Goal: Task Accomplishment & Management: Use online tool/utility

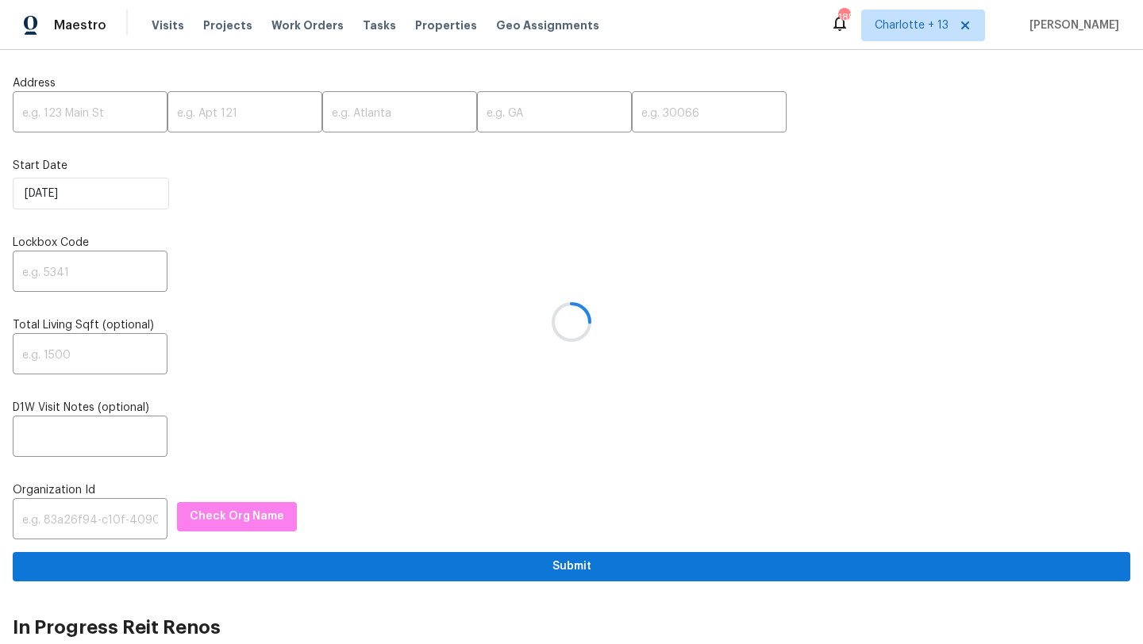
click at [90, 105] on div at bounding box center [571, 322] width 1143 height 644
click at [79, 112] on div at bounding box center [571, 322] width 1143 height 644
click at [73, 116] on input "text" at bounding box center [90, 113] width 155 height 37
paste input "250 Maple St, Atlanta, GA 30354"
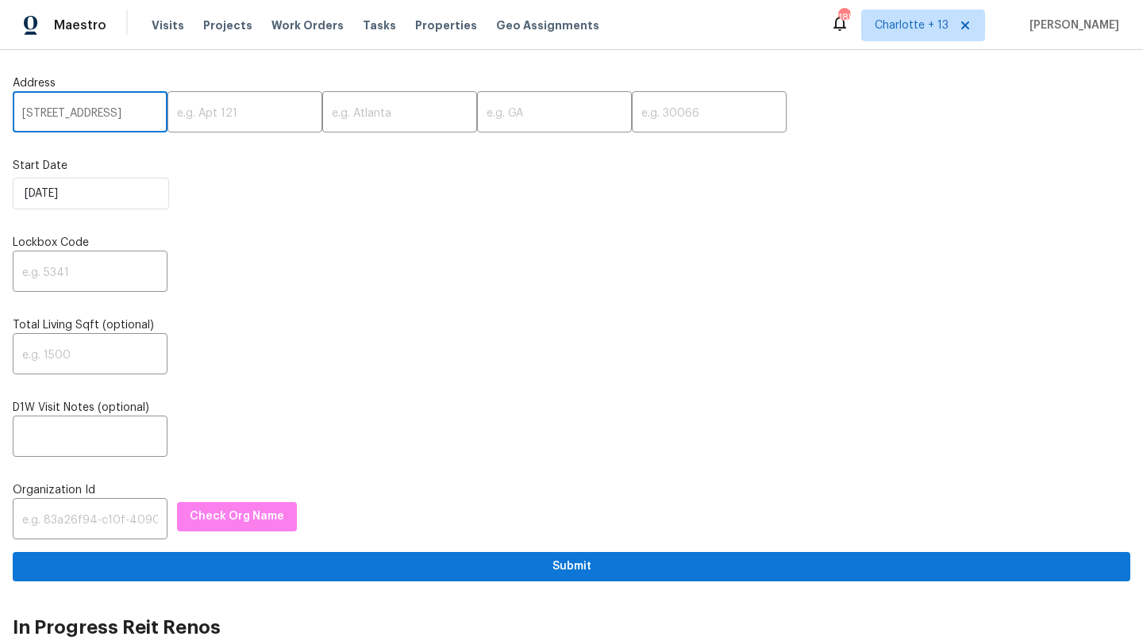
click at [125, 110] on input "250 Maple St, Atlanta, GA 30354" at bounding box center [90, 113] width 155 height 37
type input "250 Maple St, Atlanta, GA"
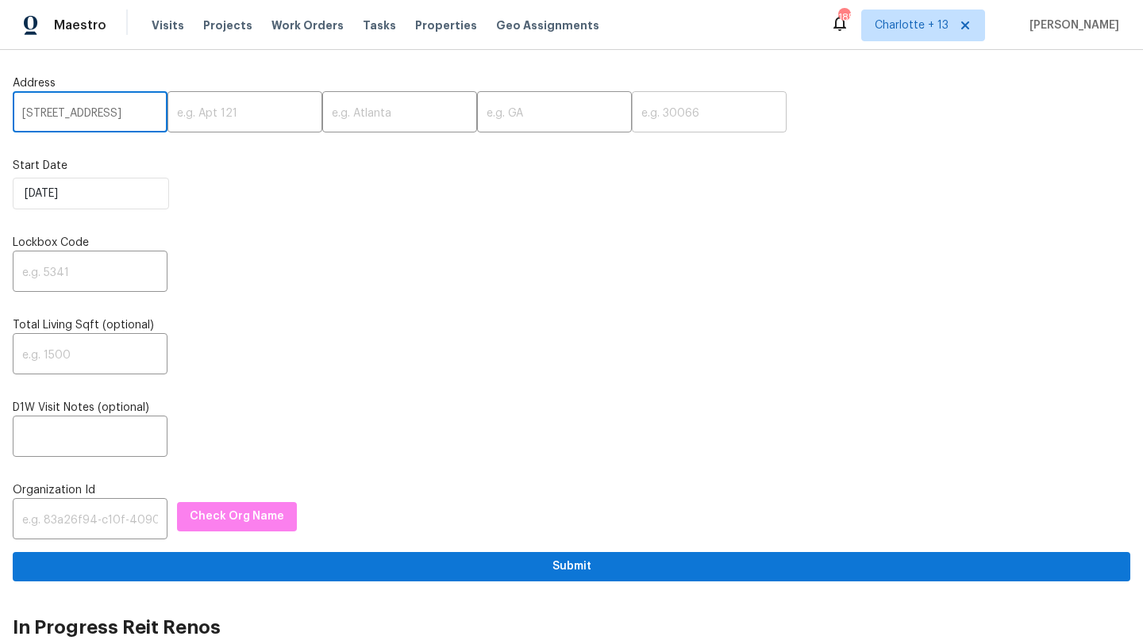
click at [632, 121] on input "text" at bounding box center [709, 113] width 155 height 37
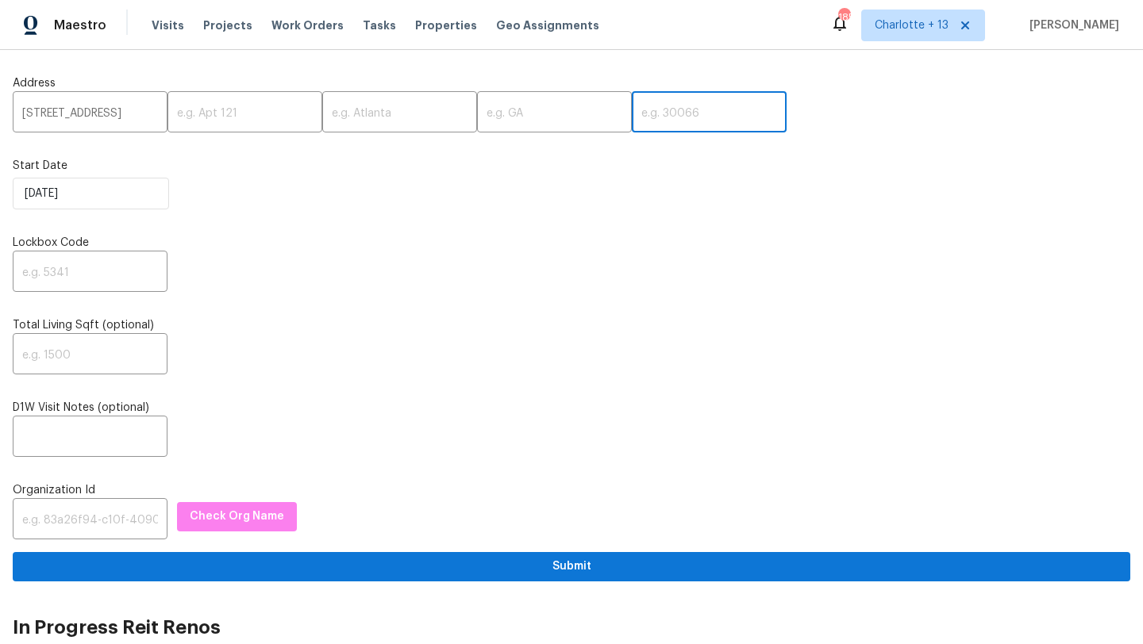
paste input "30354"
type input "30354"
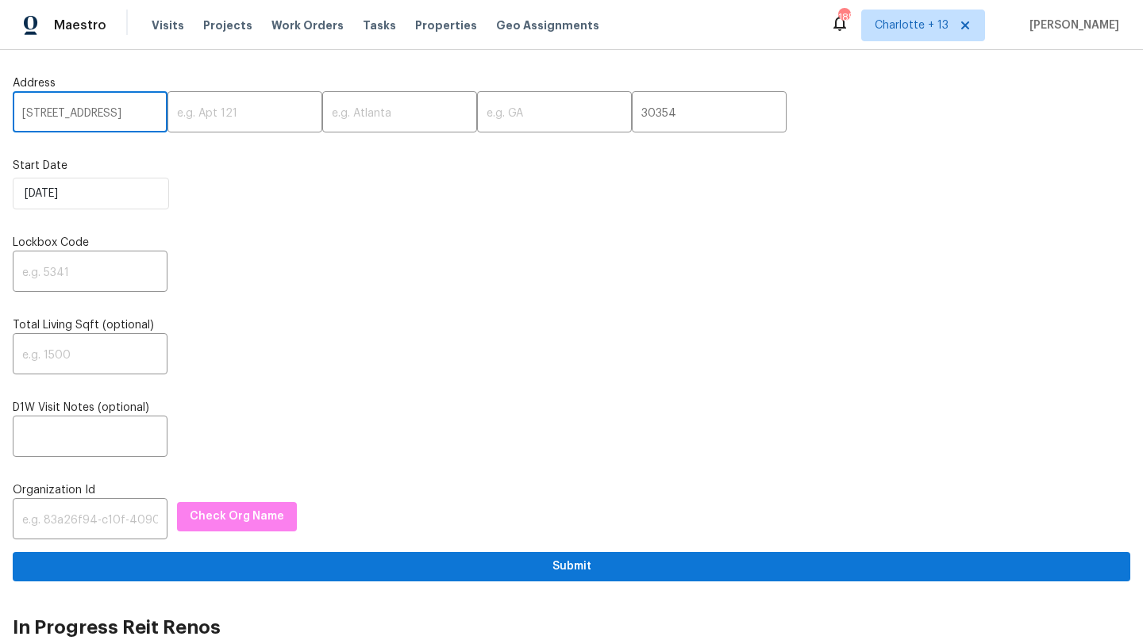
click at [108, 109] on input "250 Maple St, Atlanta, GA" at bounding box center [90, 113] width 155 height 37
type input "250 Maple St,, GA"
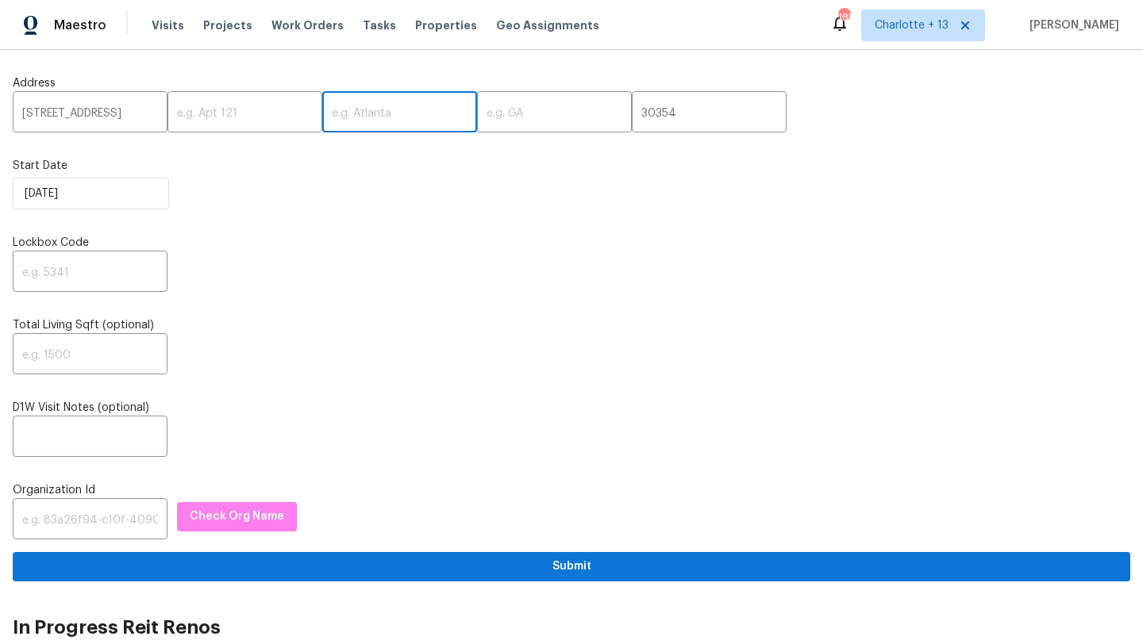
click at [329, 112] on input "text" at bounding box center [399, 113] width 155 height 37
paste input "[GEOGRAPHIC_DATA]"
type input "[GEOGRAPHIC_DATA]"
click at [103, 112] on input "250 Maple St,, GA" at bounding box center [90, 113] width 155 height 37
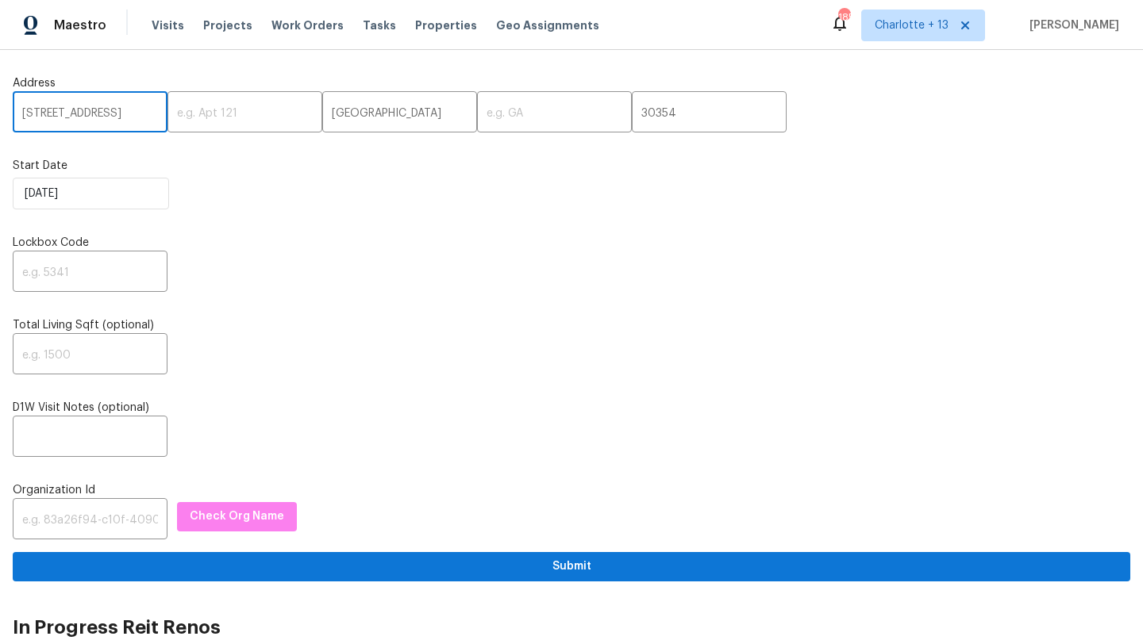
click at [103, 112] on input "250 Maple St,, GA" at bounding box center [90, 113] width 155 height 37
type input "250 Maple St,,"
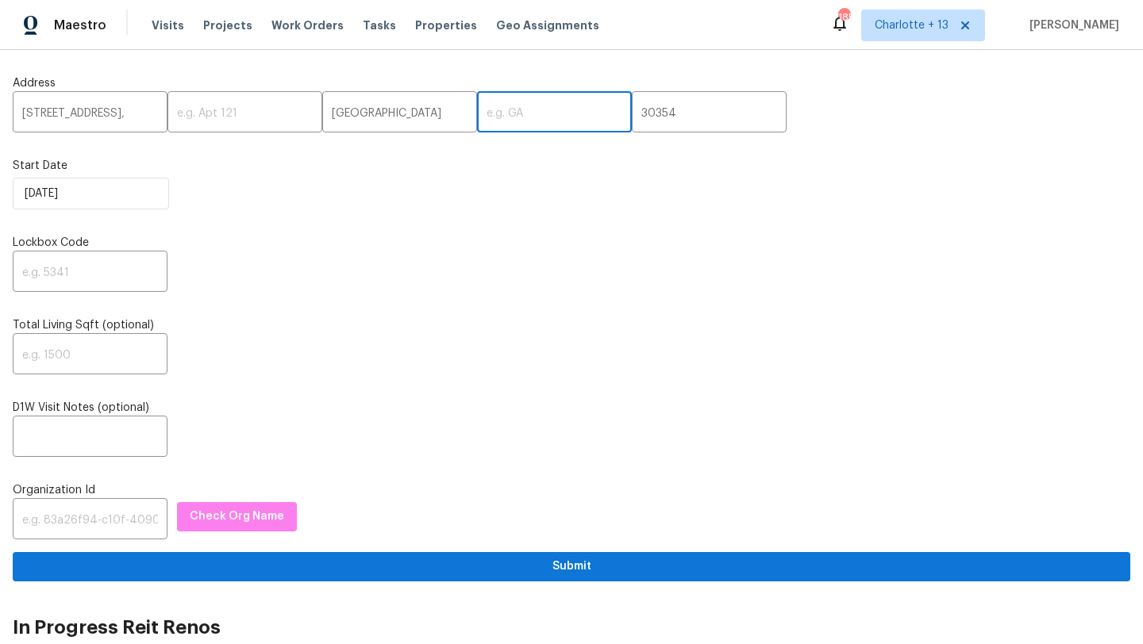
click at [498, 117] on input "text" at bounding box center [554, 113] width 155 height 37
paste input "GA"
type input "GA"
click at [121, 114] on input "250 Maple St,," at bounding box center [90, 113] width 155 height 37
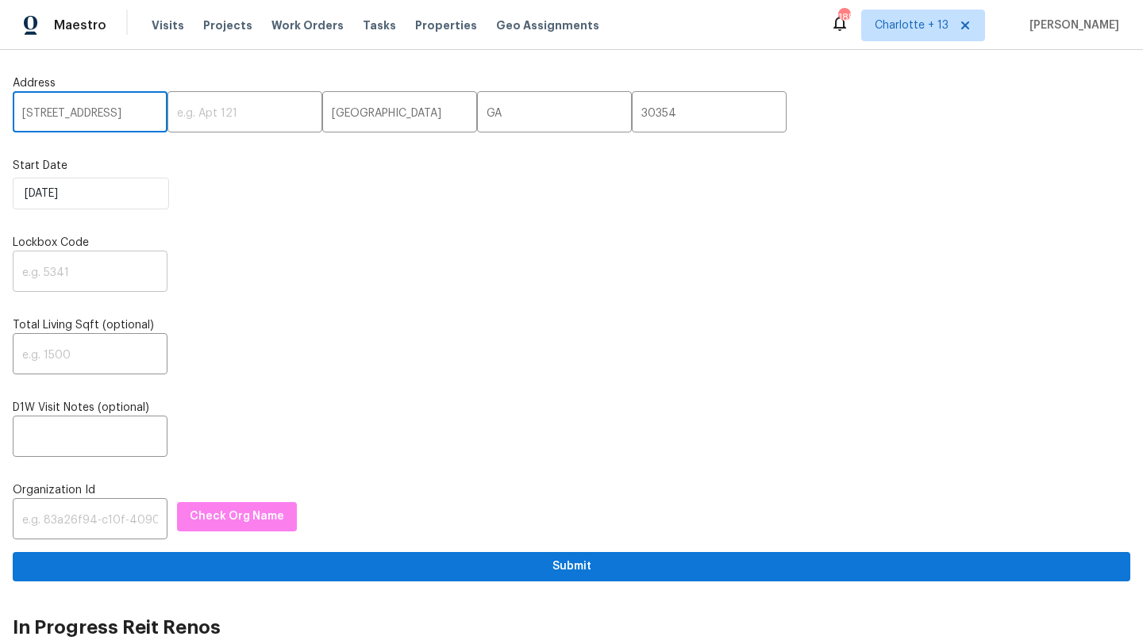
type input "250 Maple St"
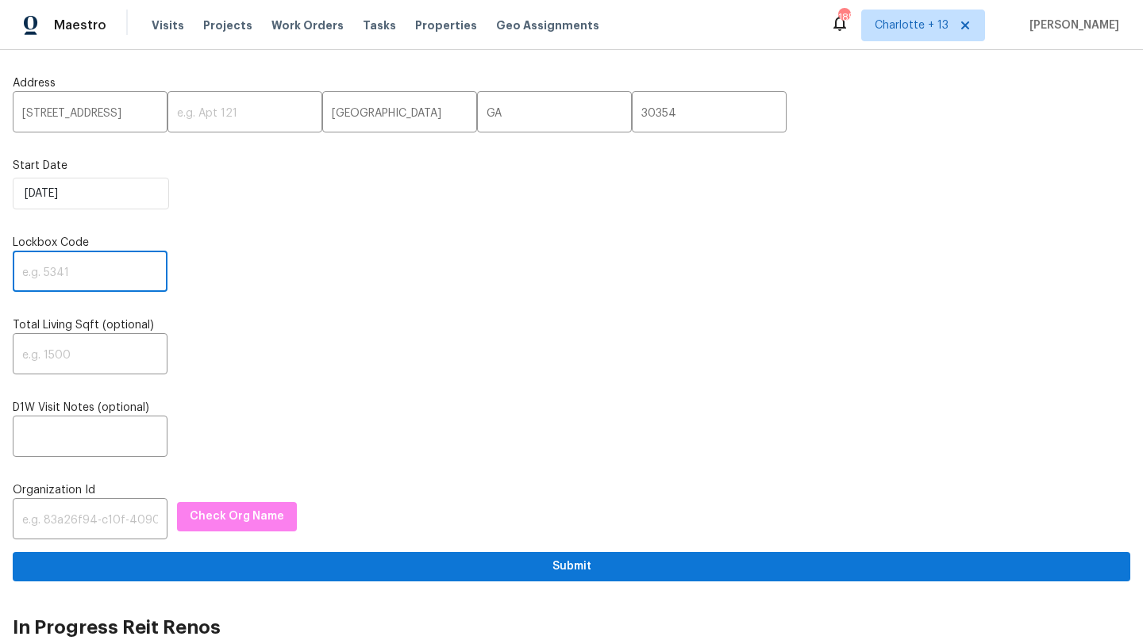
click at [121, 266] on input "text" at bounding box center [90, 273] width 155 height 37
type input "0000"
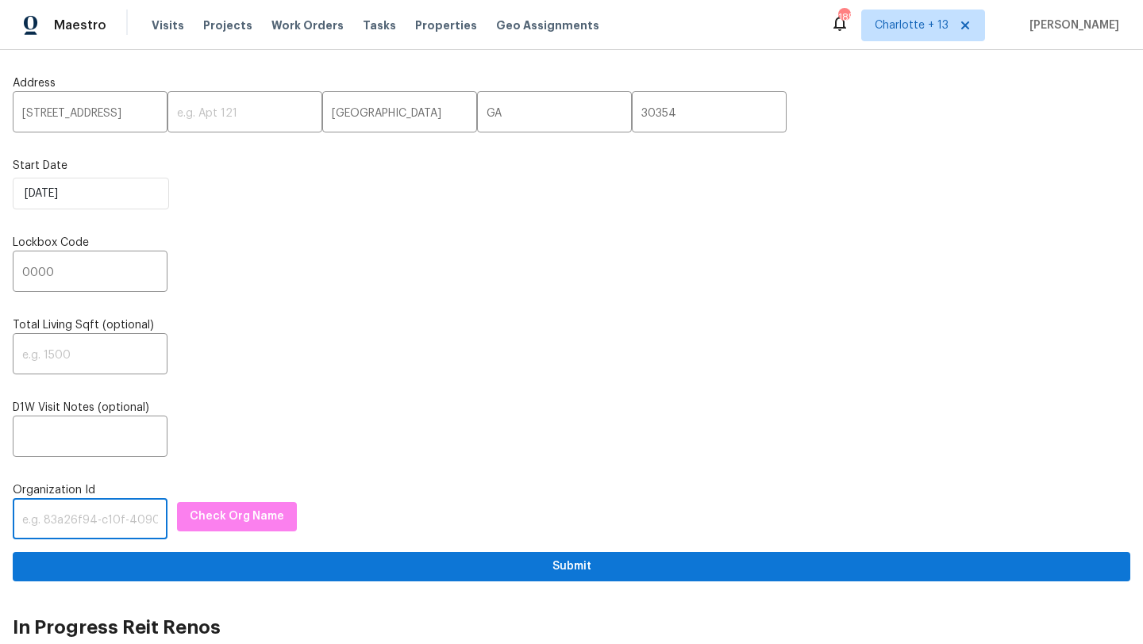
click at [50, 525] on input "text" at bounding box center [90, 520] width 155 height 37
click at [69, 519] on input "text" at bounding box center [90, 520] width 155 height 37
paste input "845f7ff3-78ac-4044-be1e-2a70ff45d03f"
type input "845f7ff3-78ac-4044-be1e-2a70ff45d03f"
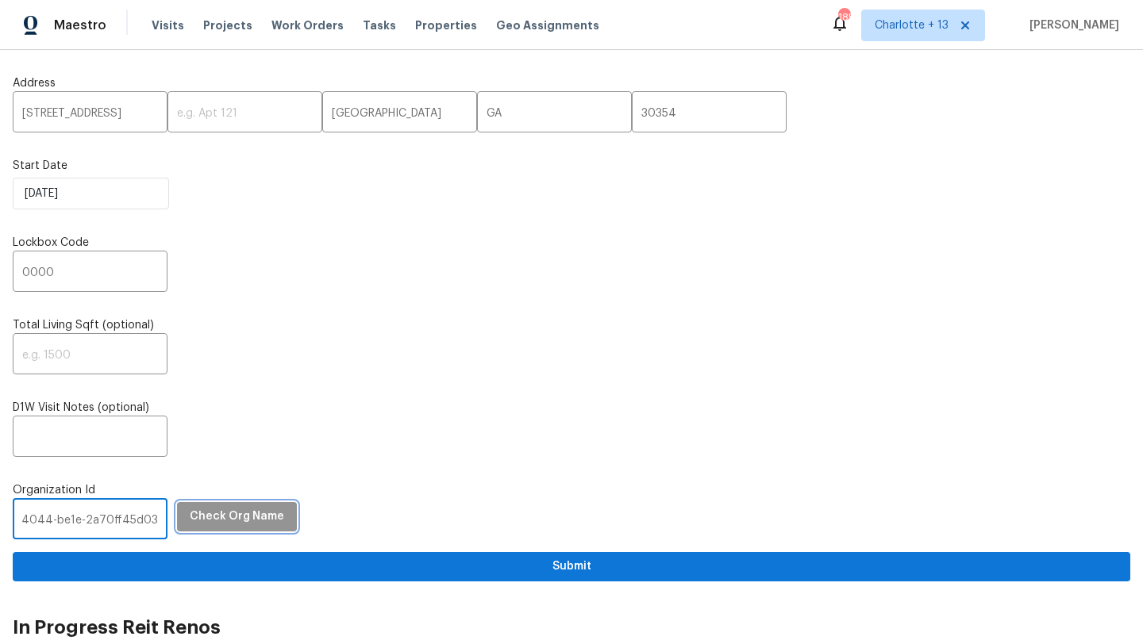
scroll to position [0, 0]
click at [198, 519] on span "Check Org Name" at bounding box center [237, 517] width 94 height 20
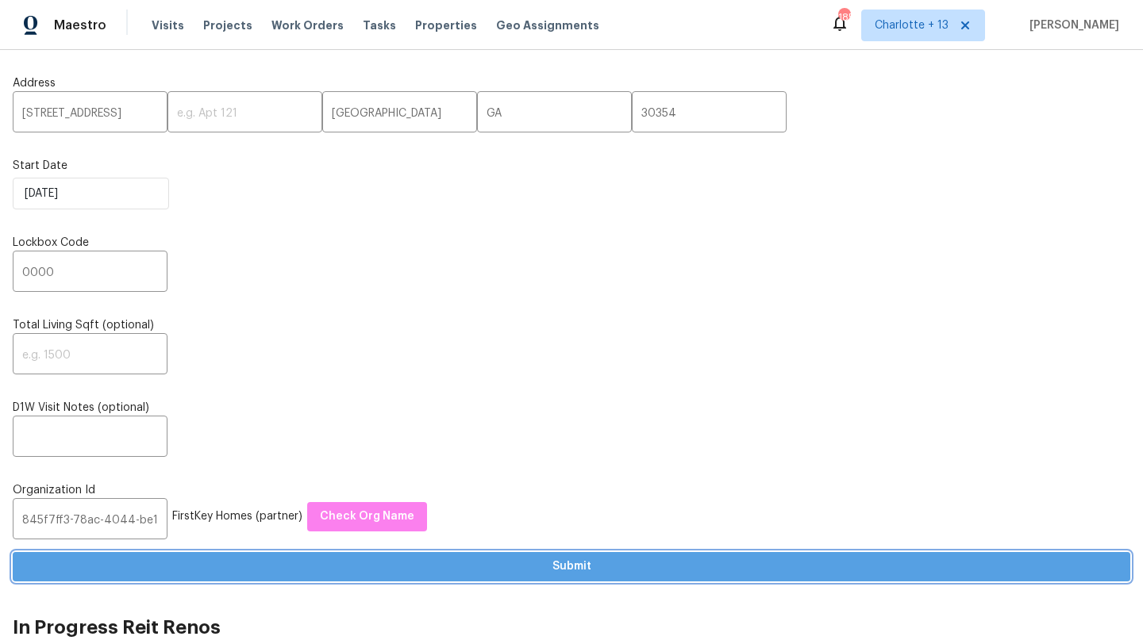
click at [453, 560] on span "Submit" at bounding box center [571, 567] width 1092 height 20
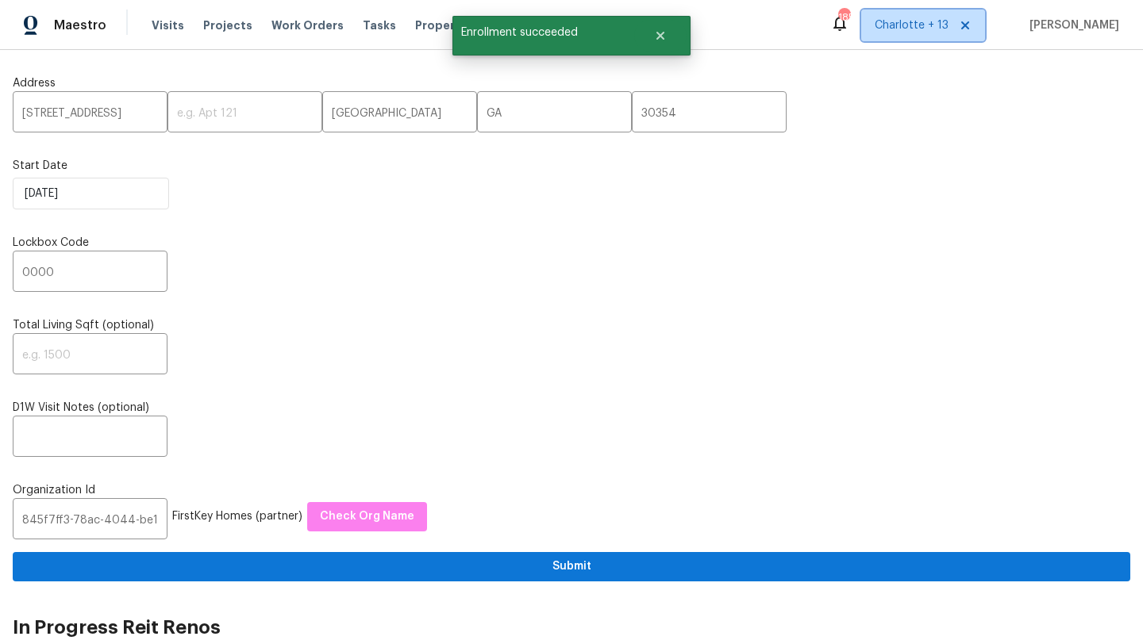
click at [920, 26] on span "Charlotte + 13" at bounding box center [911, 25] width 74 height 16
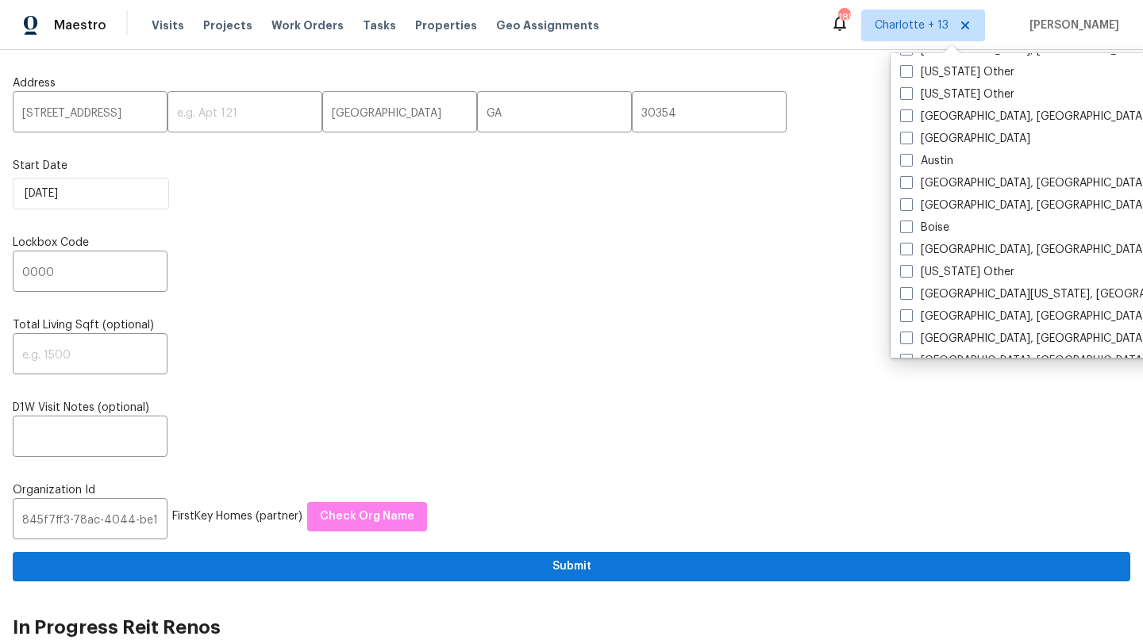
scroll to position [375, 0]
click at [937, 133] on label "[GEOGRAPHIC_DATA]" at bounding box center [965, 140] width 130 height 16
click at [910, 133] on input "[GEOGRAPHIC_DATA]" at bounding box center [905, 137] width 10 height 10
checkbox input "true"
click at [36, 115] on div at bounding box center [571, 322] width 1143 height 644
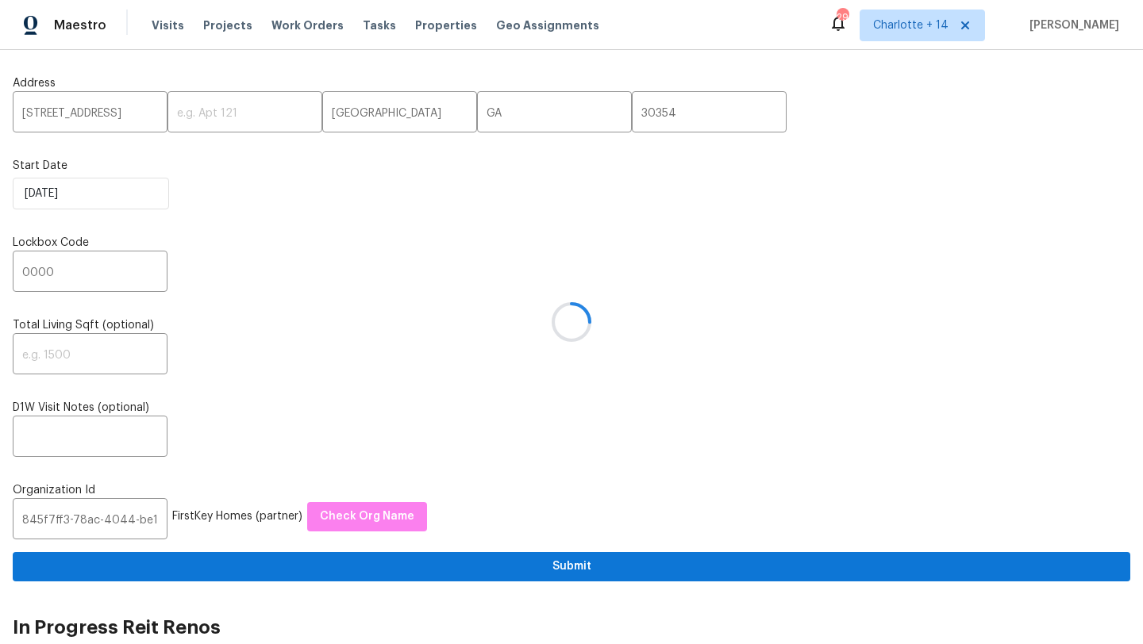
click at [36, 115] on div at bounding box center [571, 322] width 1143 height 644
click at [43, 112] on input "250 Maple St" at bounding box center [90, 113] width 155 height 37
drag, startPoint x: 19, startPoint y: 114, endPoint x: 98, endPoint y: 112, distance: 79.4
click at [98, 112] on input "250 Maple St" at bounding box center [90, 113] width 155 height 37
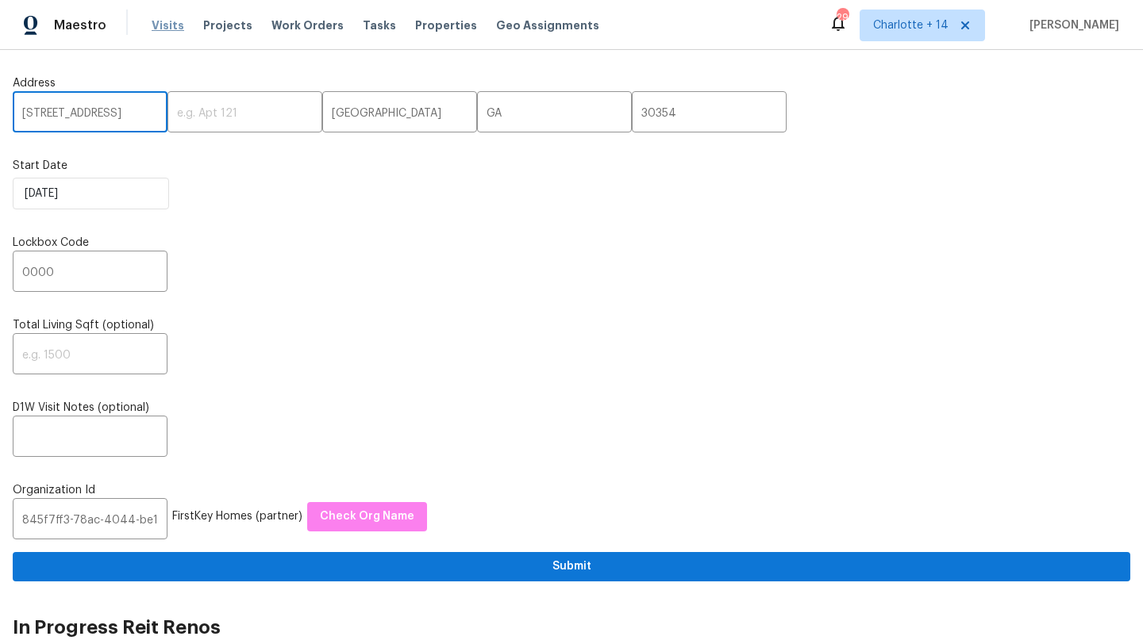
click at [167, 21] on span "Visits" at bounding box center [168, 25] width 33 height 16
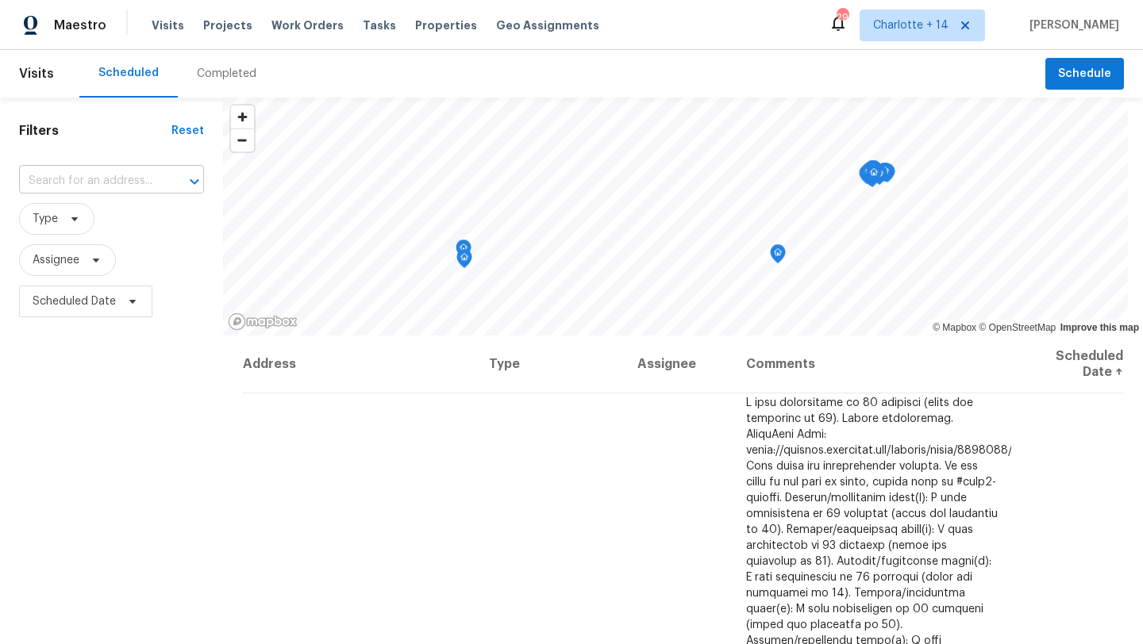
click at [96, 180] on input "text" at bounding box center [89, 181] width 140 height 25
paste input "250 Maple St"
type input "250 Maple St"
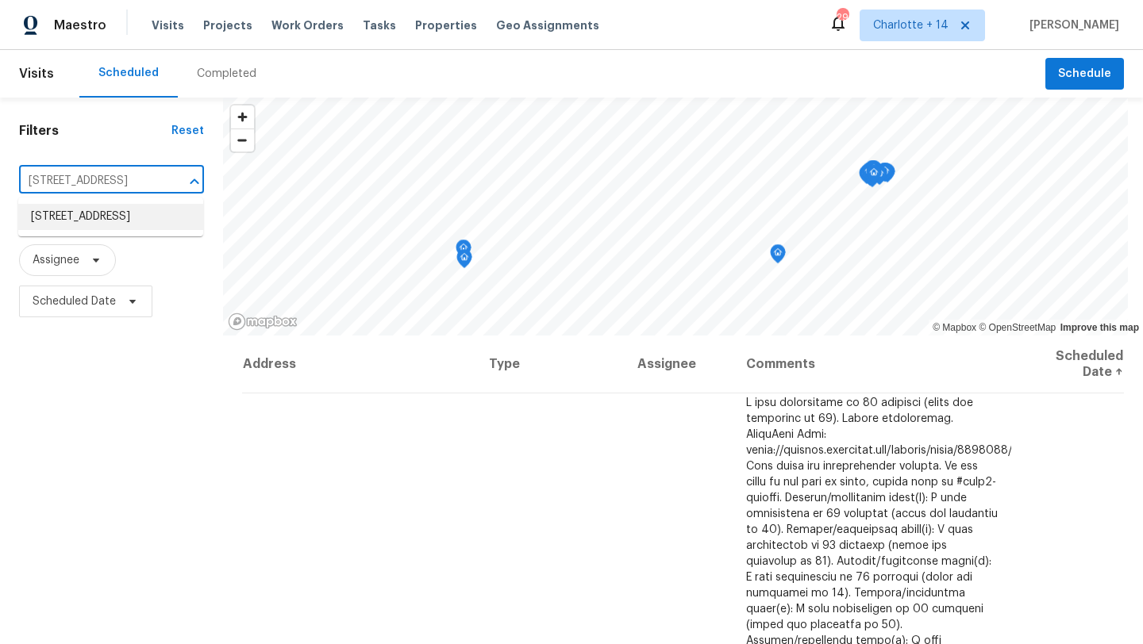
click at [106, 230] on li "250 Maple St, Atlanta, GA 30354" at bounding box center [110, 217] width 185 height 26
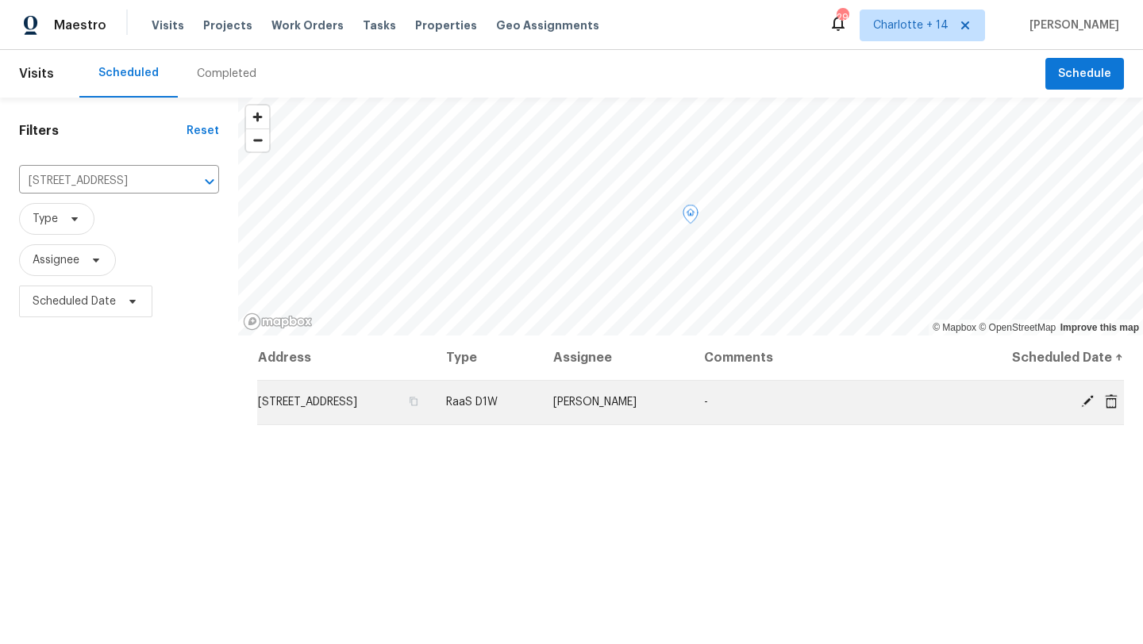
click at [1108, 398] on icon at bounding box center [1110, 401] width 13 height 14
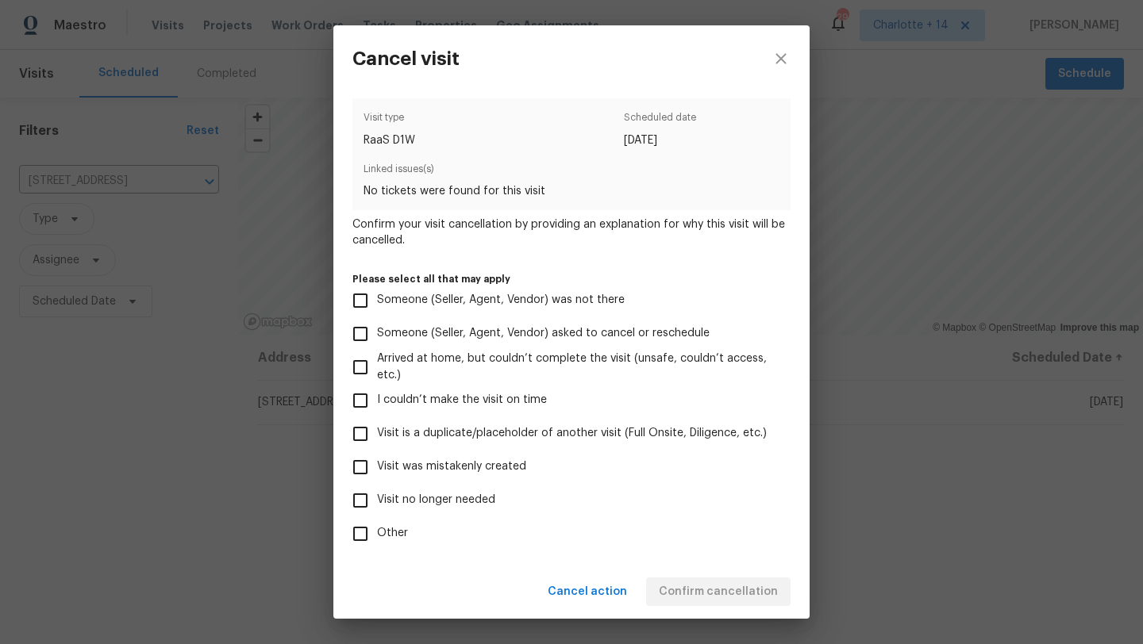
click at [403, 472] on span "Visit was mistakenly created" at bounding box center [451, 467] width 149 height 17
click at [377, 472] on input "Visit was mistakenly created" at bounding box center [360, 467] width 33 height 33
checkbox input "true"
click at [681, 595] on span "Confirm cancellation" at bounding box center [718, 592] width 119 height 20
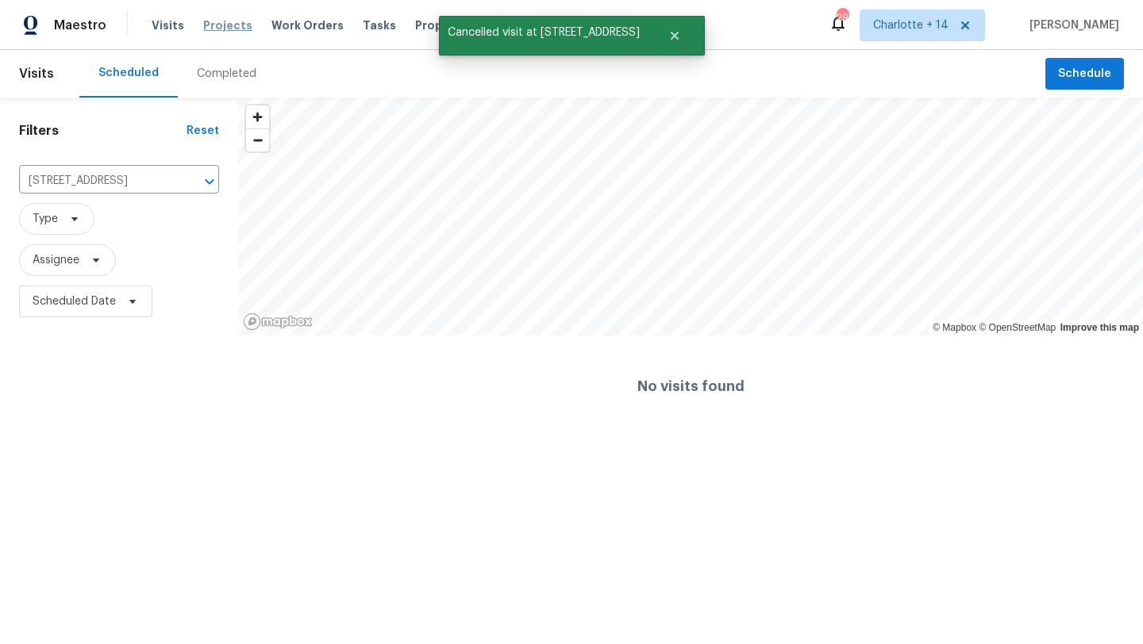
click at [213, 28] on span "Projects" at bounding box center [227, 25] width 49 height 16
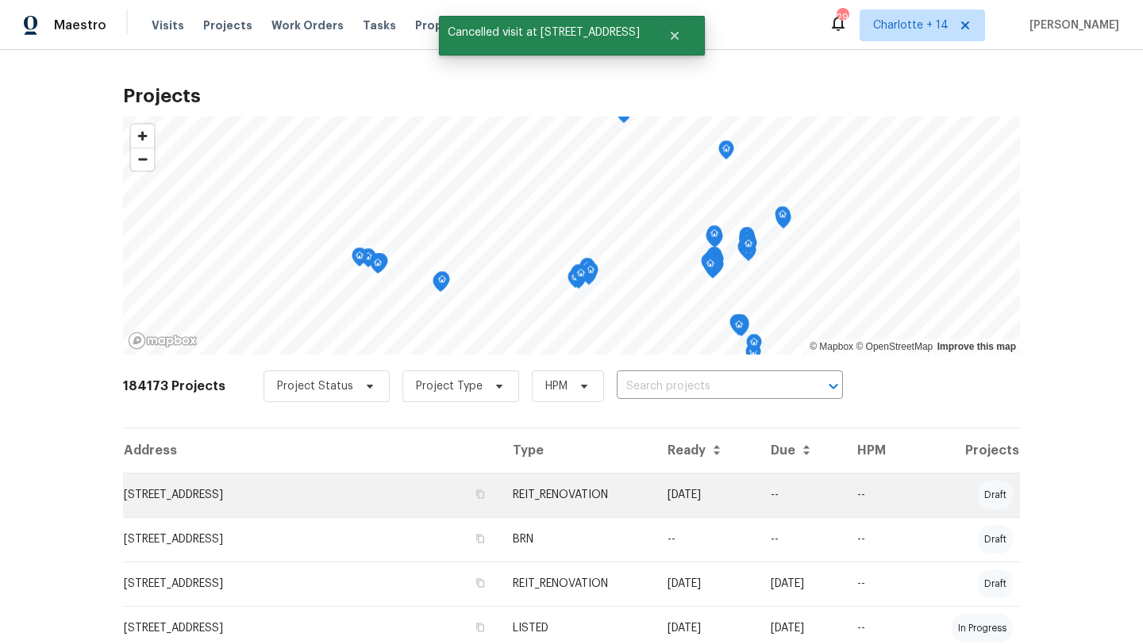
click at [257, 501] on td "250 Maple St, Atlanta, GA 30354" at bounding box center [311, 495] width 377 height 44
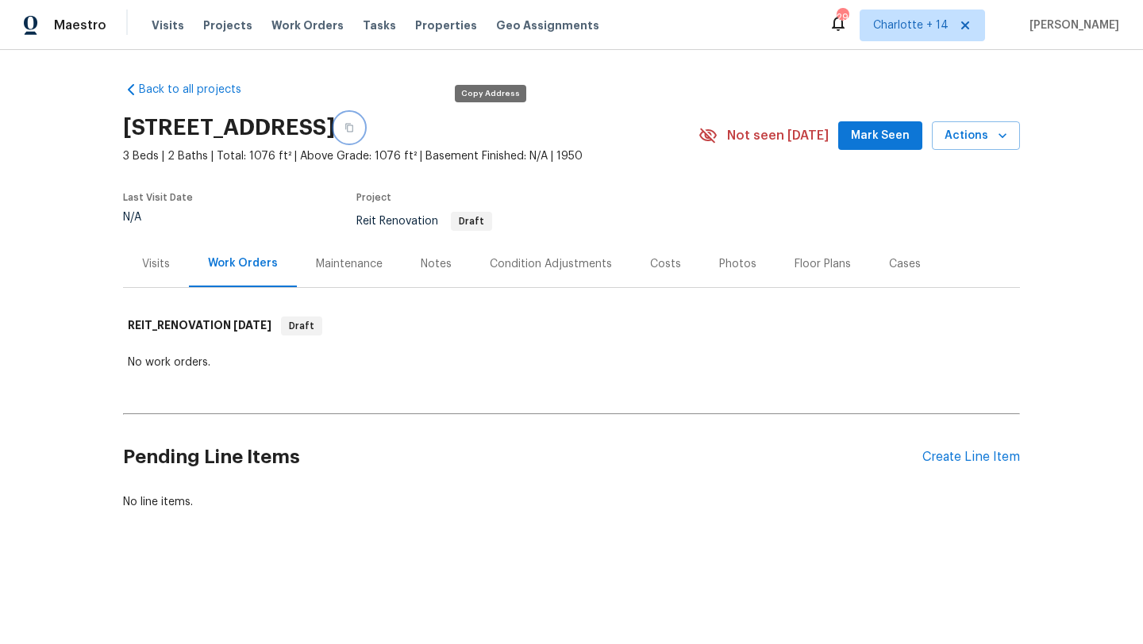
click at [353, 124] on icon "button" at bounding box center [349, 128] width 8 height 9
click at [206, 25] on span "Projects" at bounding box center [227, 25] width 49 height 16
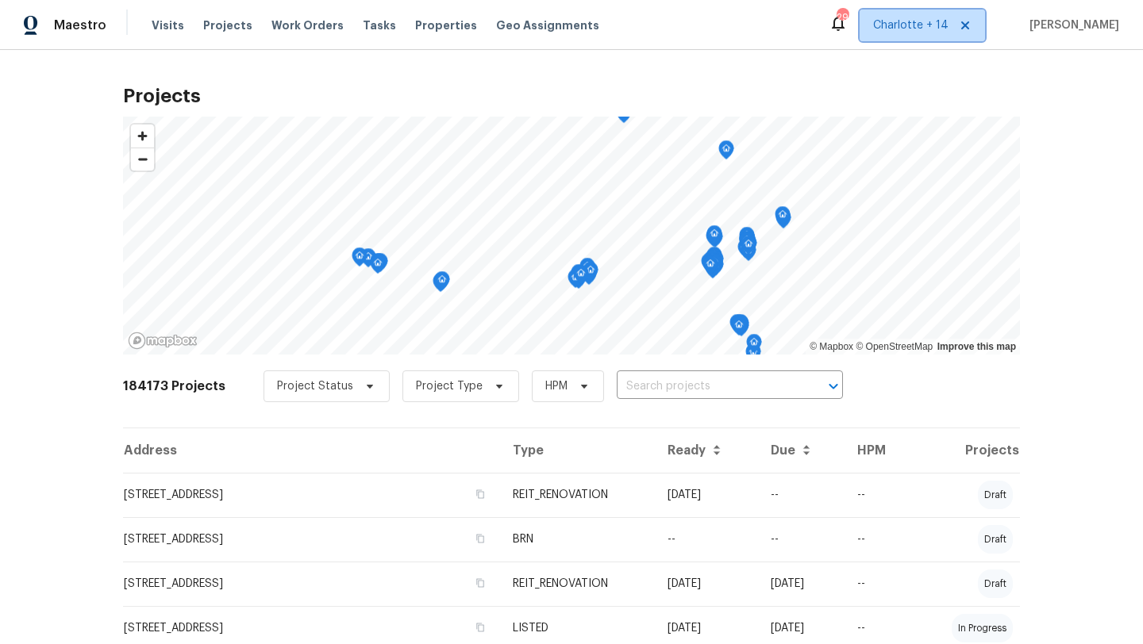
click at [915, 29] on span "Charlotte + 14" at bounding box center [910, 25] width 75 height 16
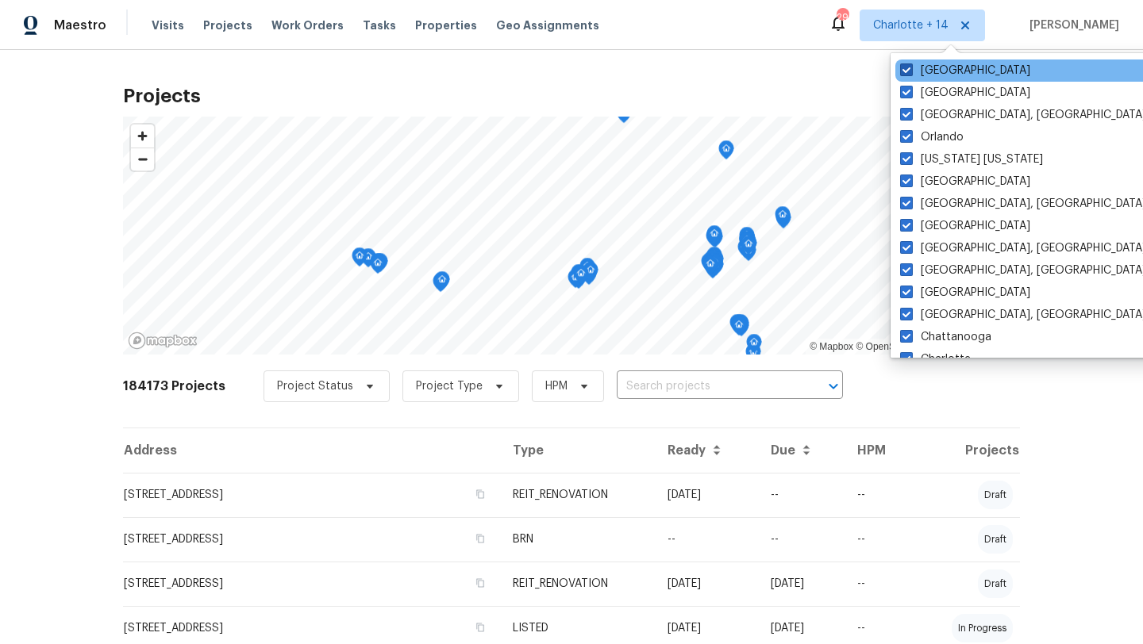
click at [937, 70] on label "[GEOGRAPHIC_DATA]" at bounding box center [965, 71] width 130 height 16
click at [910, 70] on input "[GEOGRAPHIC_DATA]" at bounding box center [905, 68] width 10 height 10
checkbox input "false"
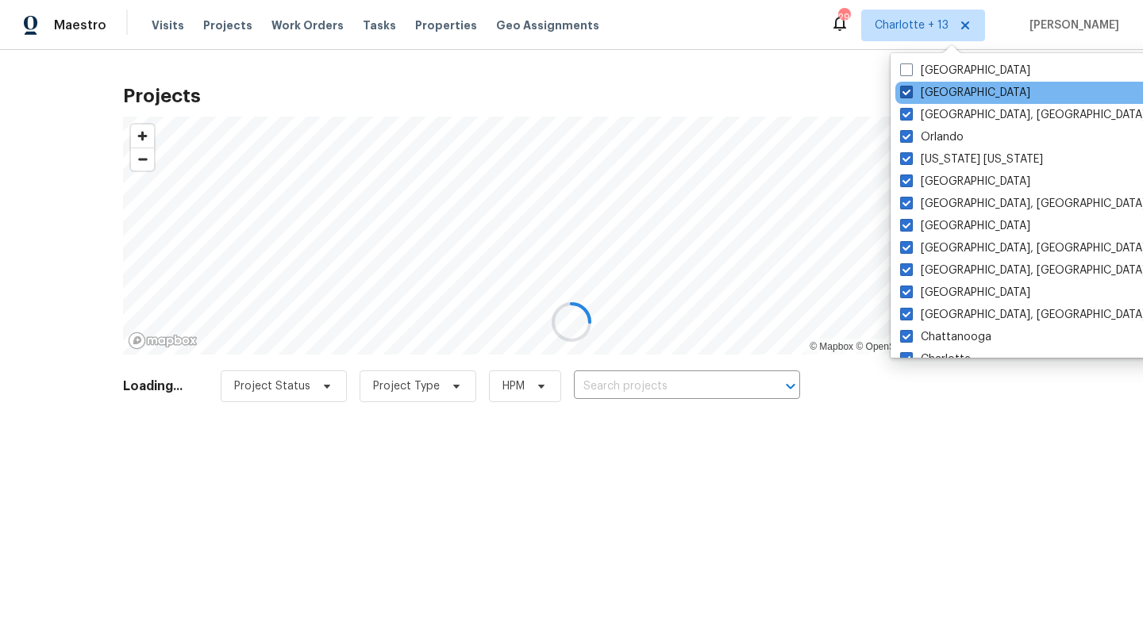
click at [935, 90] on label "[GEOGRAPHIC_DATA]" at bounding box center [965, 93] width 130 height 16
click at [910, 90] on input "[GEOGRAPHIC_DATA]" at bounding box center [905, 90] width 10 height 10
checkbox input "false"
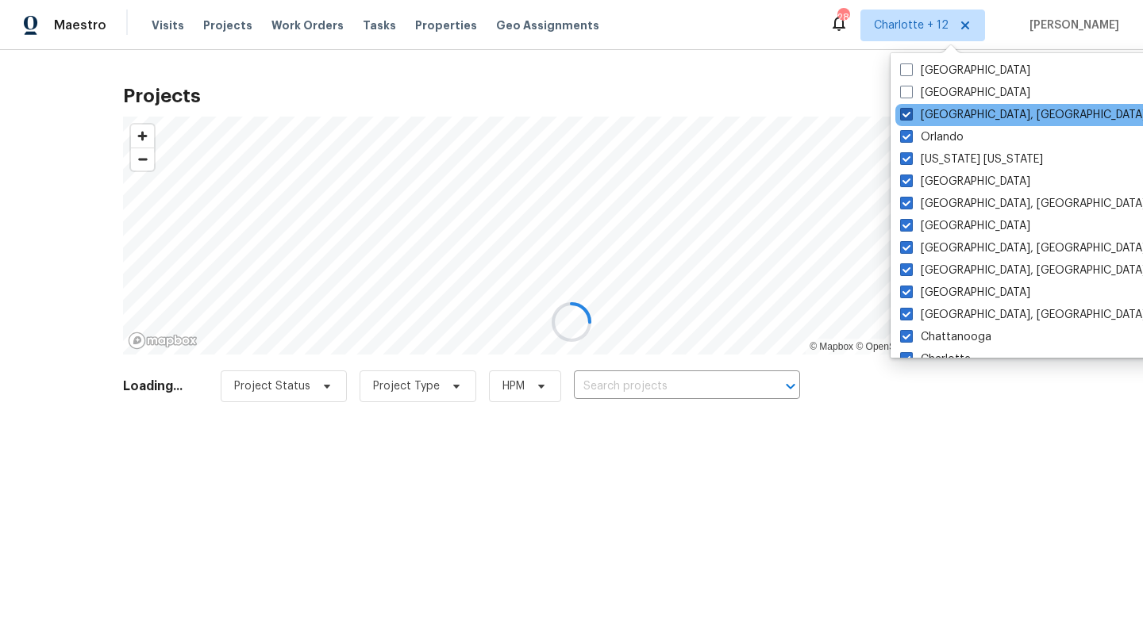
click at [935, 107] on label "[GEOGRAPHIC_DATA], [GEOGRAPHIC_DATA]" at bounding box center [1023, 115] width 246 height 16
click at [910, 107] on input "[GEOGRAPHIC_DATA], [GEOGRAPHIC_DATA]" at bounding box center [905, 112] width 10 height 10
checkbox input "false"
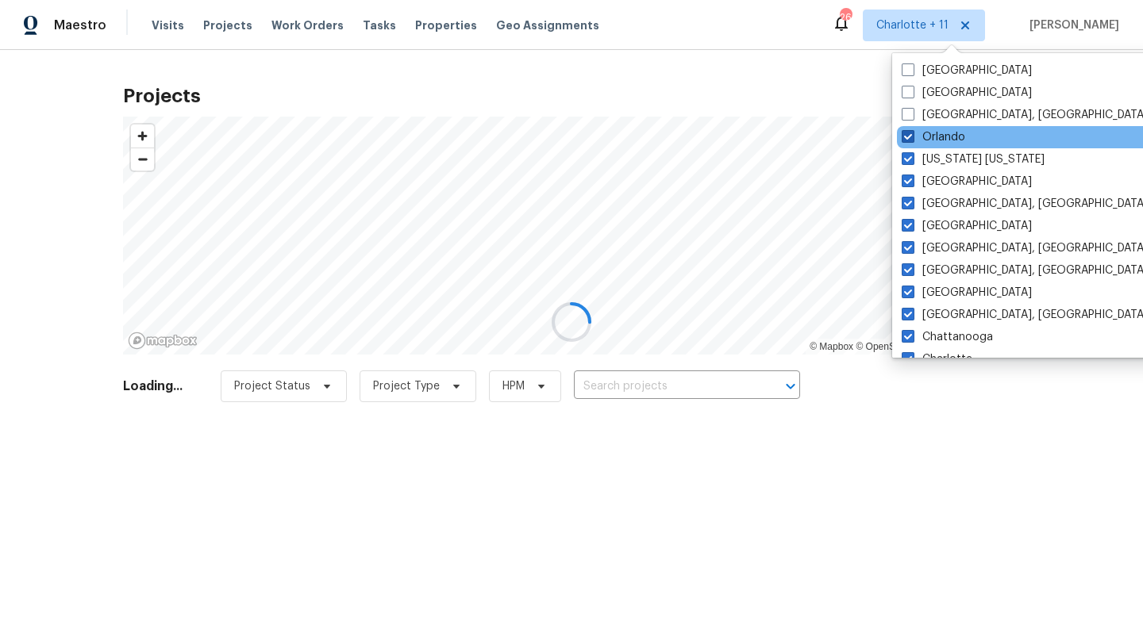
click at [929, 130] on label "Orlando" at bounding box center [932, 137] width 63 height 16
click at [912, 130] on input "Orlando" at bounding box center [906, 134] width 10 height 10
checkbox input "false"
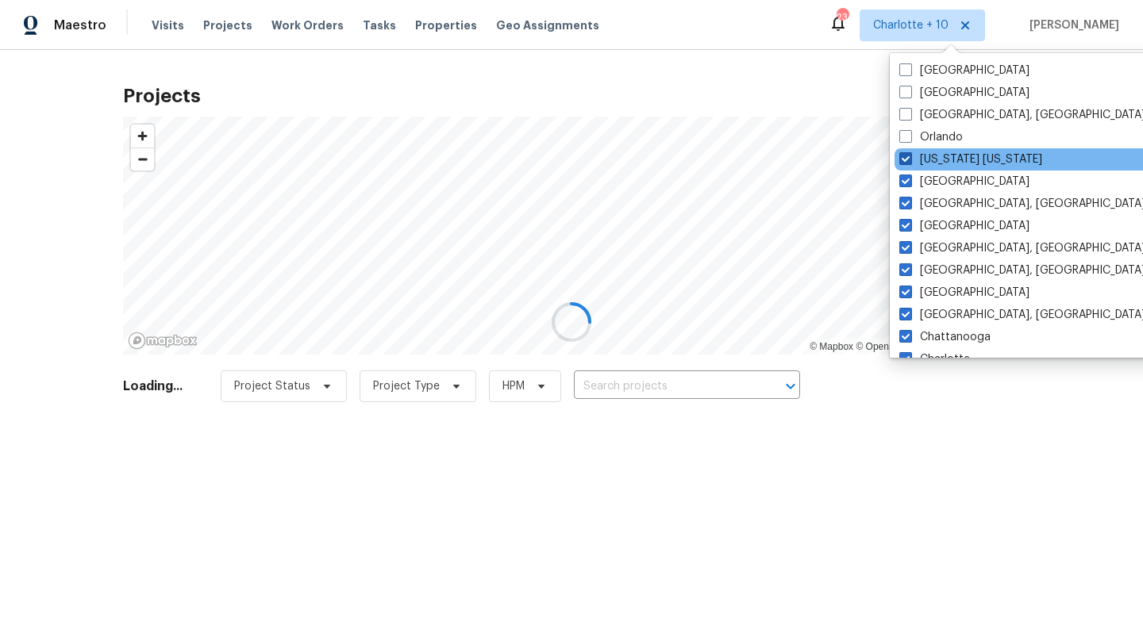
click at [929, 166] on label "[US_STATE] [US_STATE]" at bounding box center [970, 160] width 143 height 16
click at [909, 162] on input "[US_STATE] [US_STATE]" at bounding box center [904, 157] width 10 height 10
checkbox input "false"
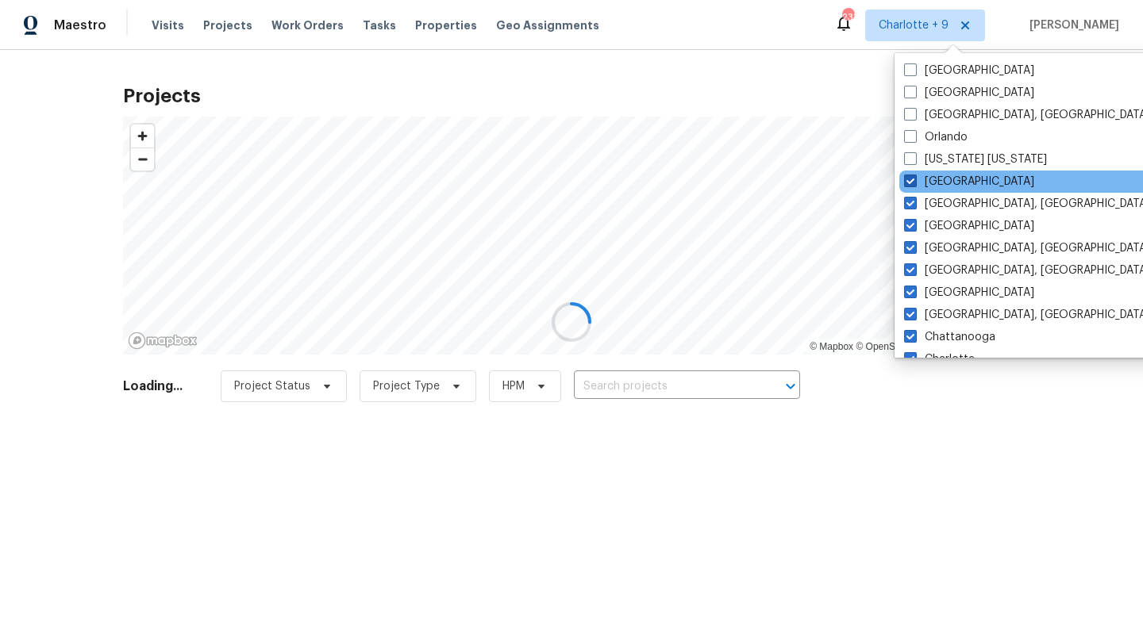
click at [928, 187] on label "[GEOGRAPHIC_DATA]" at bounding box center [969, 182] width 130 height 16
click at [914, 184] on input "[GEOGRAPHIC_DATA]" at bounding box center [909, 179] width 10 height 10
checkbox input "false"
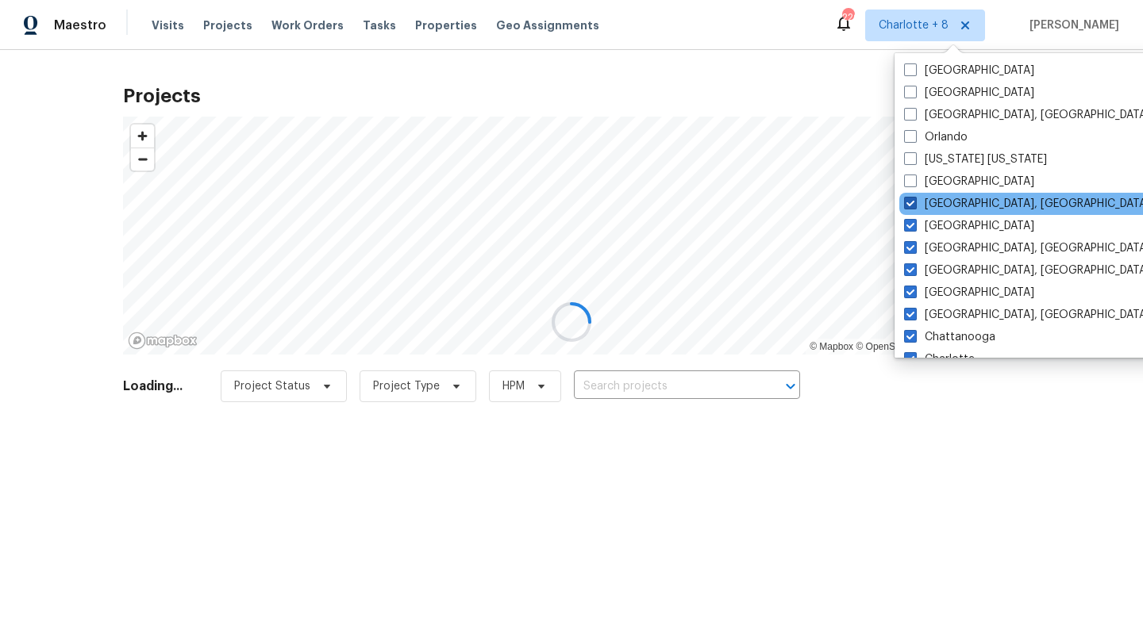
click at [927, 206] on label "[GEOGRAPHIC_DATA], [GEOGRAPHIC_DATA]" at bounding box center [1027, 204] width 246 height 16
click at [914, 206] on input "[GEOGRAPHIC_DATA], [GEOGRAPHIC_DATA]" at bounding box center [909, 201] width 10 height 10
checkbox input "false"
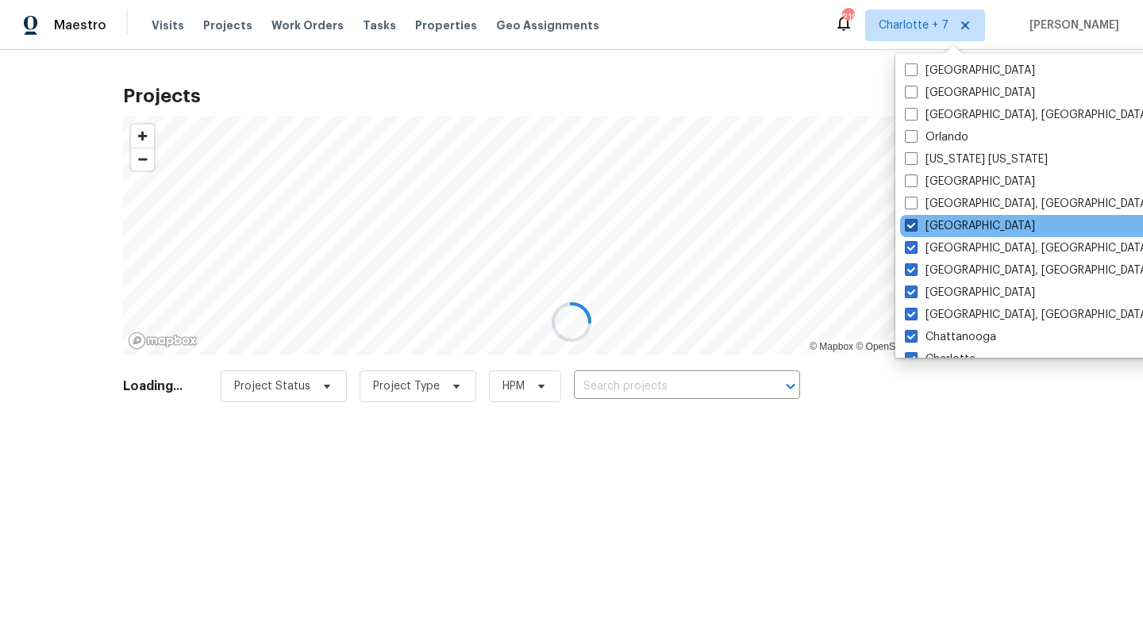
click at [927, 220] on label "[GEOGRAPHIC_DATA]" at bounding box center [969, 226] width 130 height 16
click at [915, 220] on input "[GEOGRAPHIC_DATA]" at bounding box center [909, 223] width 10 height 10
checkbox input "false"
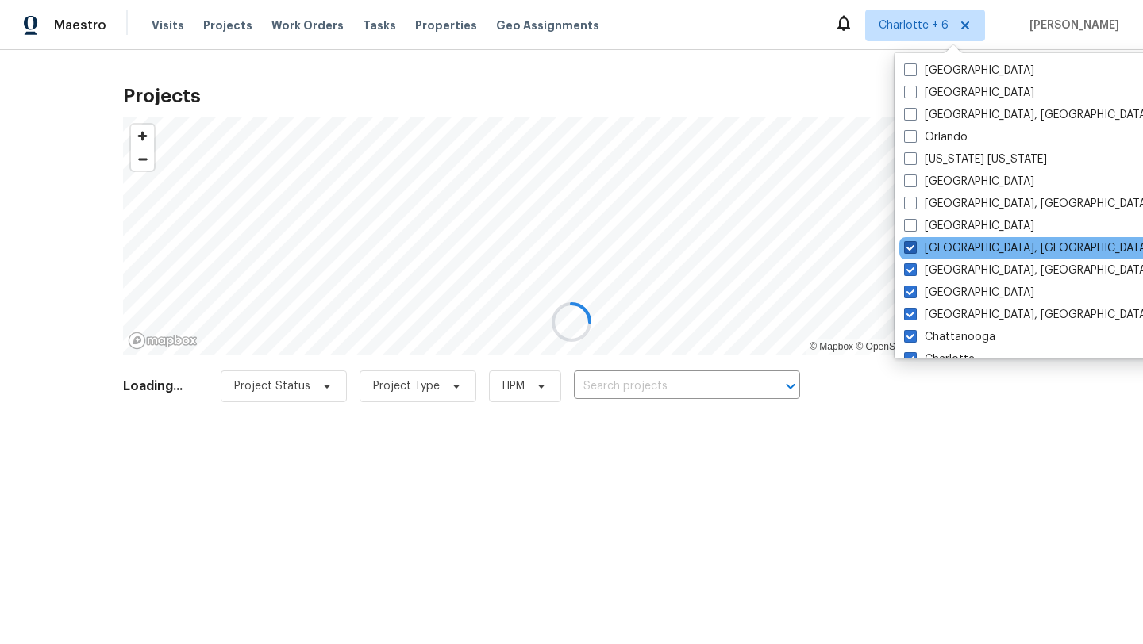
click at [932, 248] on label "[GEOGRAPHIC_DATA], [GEOGRAPHIC_DATA]" at bounding box center [1027, 248] width 246 height 16
click at [914, 248] on input "[GEOGRAPHIC_DATA], [GEOGRAPHIC_DATA]" at bounding box center [909, 245] width 10 height 10
checkbox input "false"
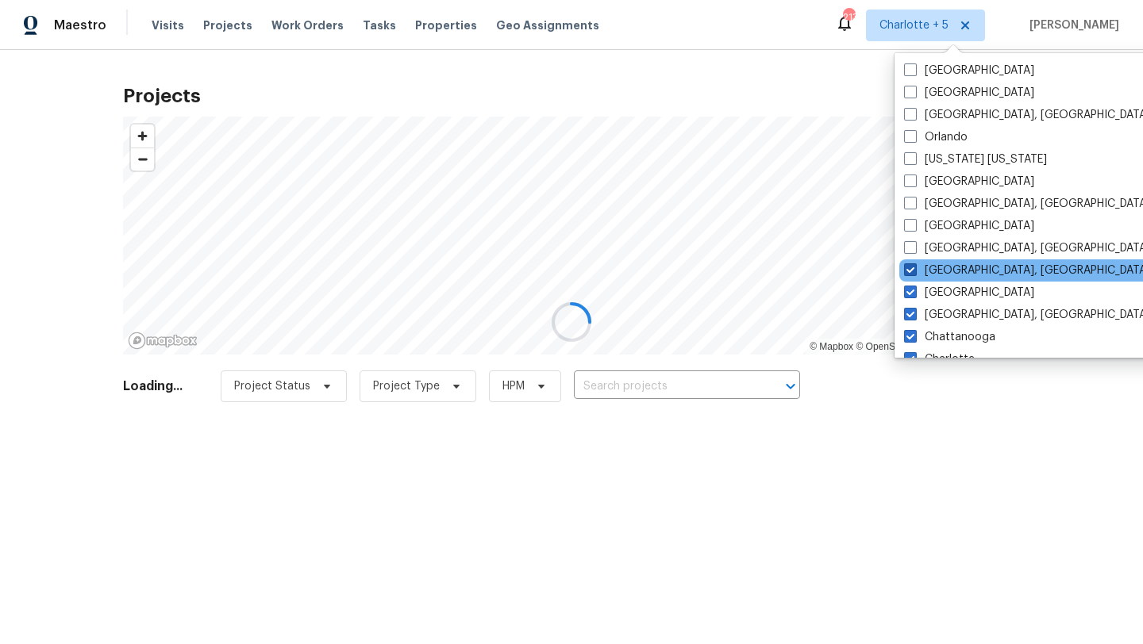
click at [932, 267] on label "[GEOGRAPHIC_DATA], [GEOGRAPHIC_DATA]" at bounding box center [1027, 271] width 246 height 16
click at [914, 267] on input "[GEOGRAPHIC_DATA], [GEOGRAPHIC_DATA]" at bounding box center [909, 268] width 10 height 10
checkbox input "false"
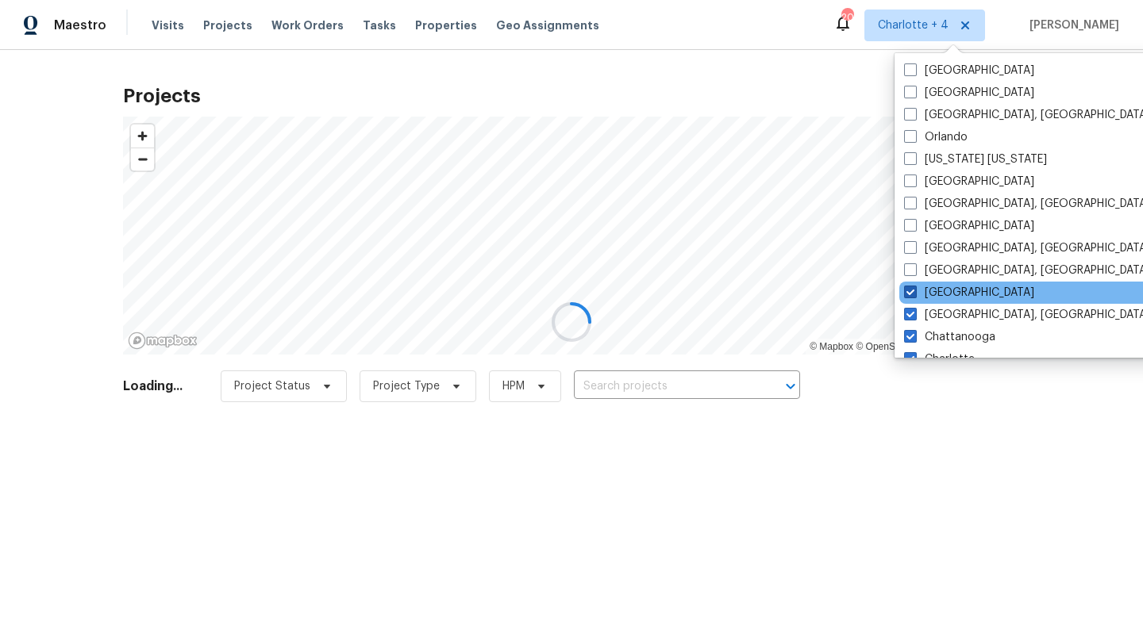
click at [931, 289] on label "[GEOGRAPHIC_DATA]" at bounding box center [969, 293] width 130 height 16
click at [914, 289] on input "[GEOGRAPHIC_DATA]" at bounding box center [909, 290] width 10 height 10
checkbox input "false"
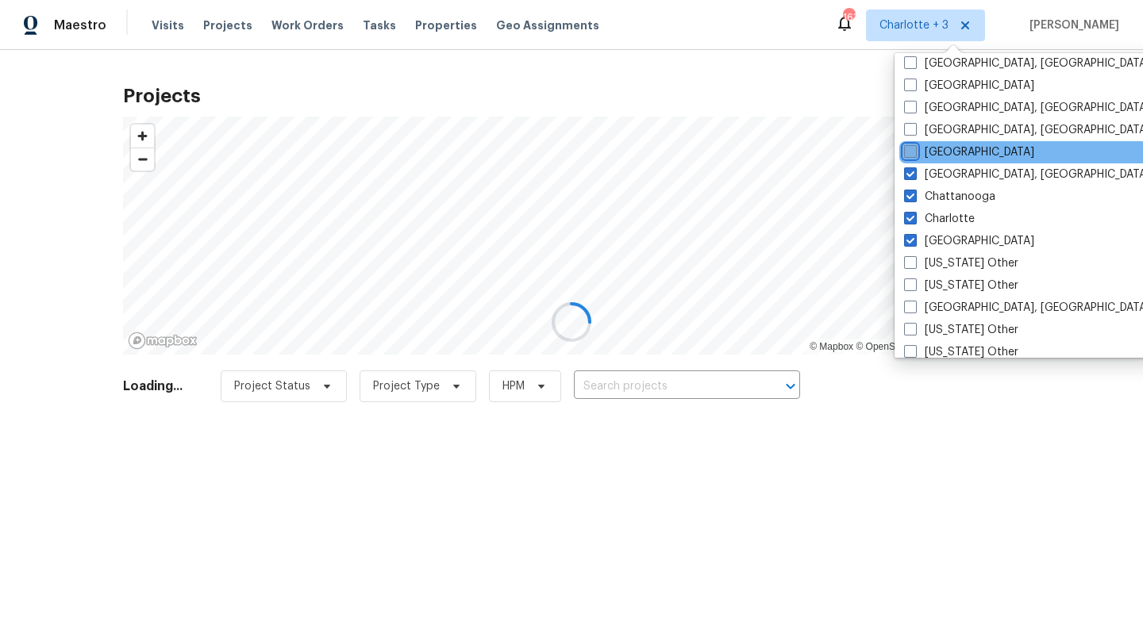
scroll to position [153, 0]
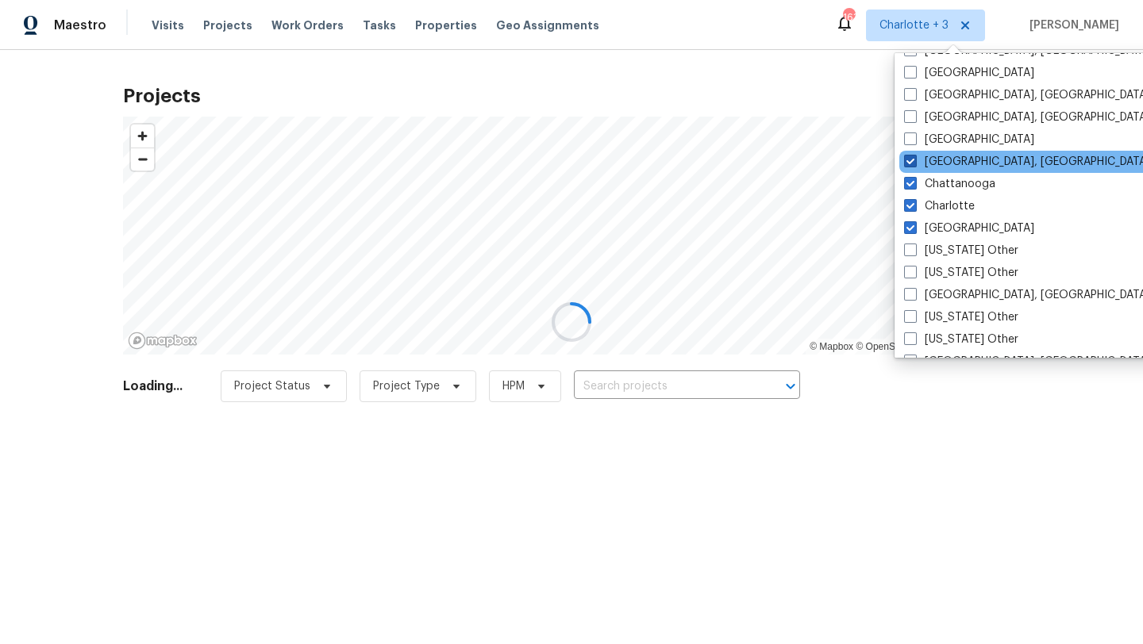
click at [924, 165] on label "[GEOGRAPHIC_DATA], [GEOGRAPHIC_DATA]" at bounding box center [1027, 162] width 246 height 16
click at [914, 164] on input "[GEOGRAPHIC_DATA], [GEOGRAPHIC_DATA]" at bounding box center [909, 159] width 10 height 10
checkbox input "false"
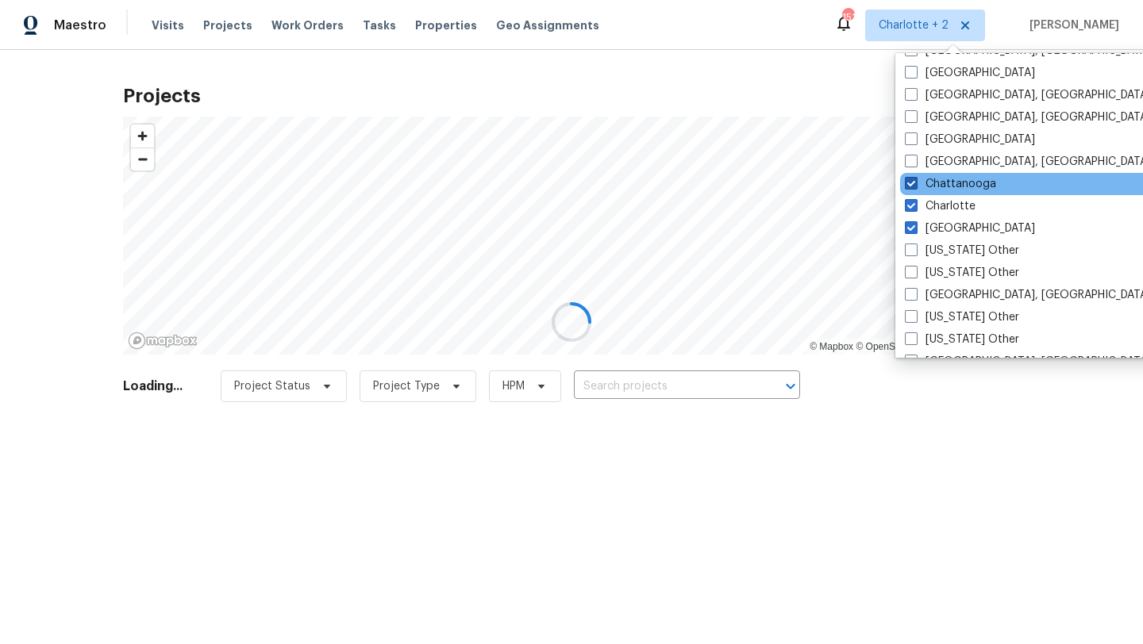
click at [924, 180] on label "Chattanooga" at bounding box center [949, 184] width 91 height 16
click at [915, 180] on input "Chattanooga" at bounding box center [909, 181] width 10 height 10
checkbox input "false"
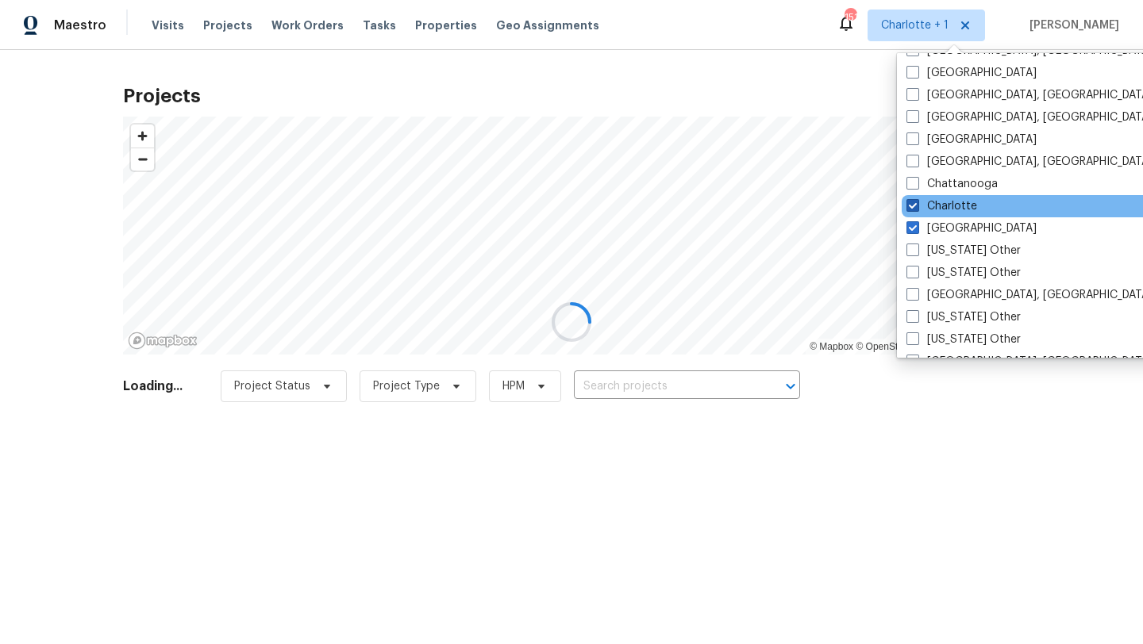
click at [926, 204] on label "Charlotte" at bounding box center [941, 206] width 71 height 16
click at [916, 204] on input "Charlotte" at bounding box center [911, 203] width 10 height 10
checkbox input "false"
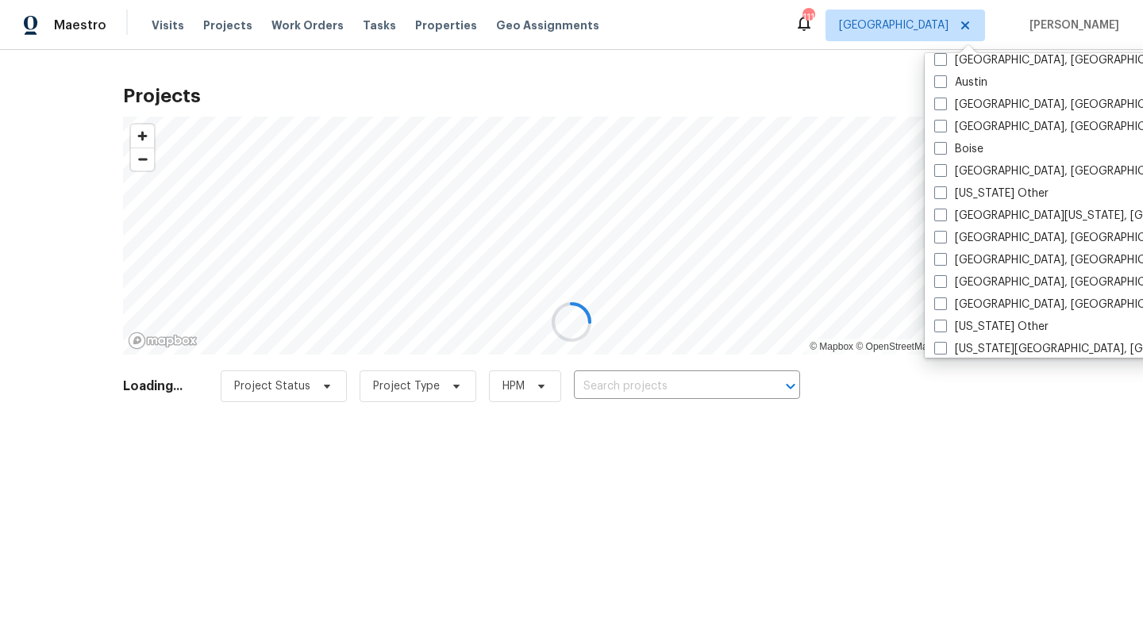
scroll to position [455, 0]
click at [955, 277] on label "[GEOGRAPHIC_DATA], [GEOGRAPHIC_DATA]" at bounding box center [1057, 282] width 246 height 16
click at [944, 277] on input "[GEOGRAPHIC_DATA], [GEOGRAPHIC_DATA]" at bounding box center [939, 279] width 10 height 10
checkbox input "true"
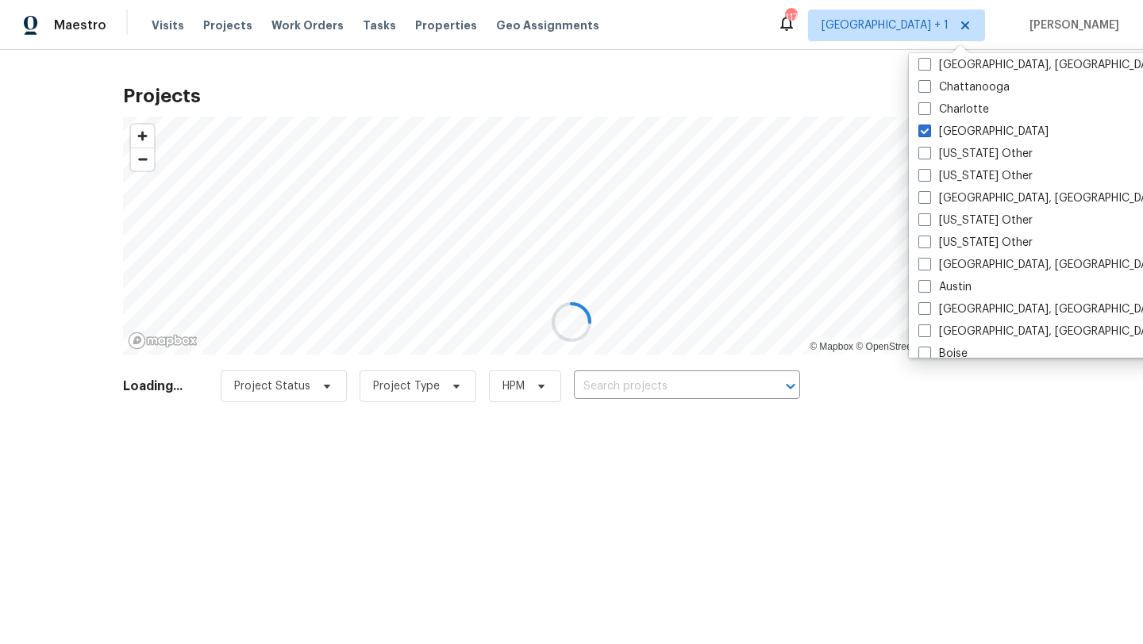
scroll to position [223, 0]
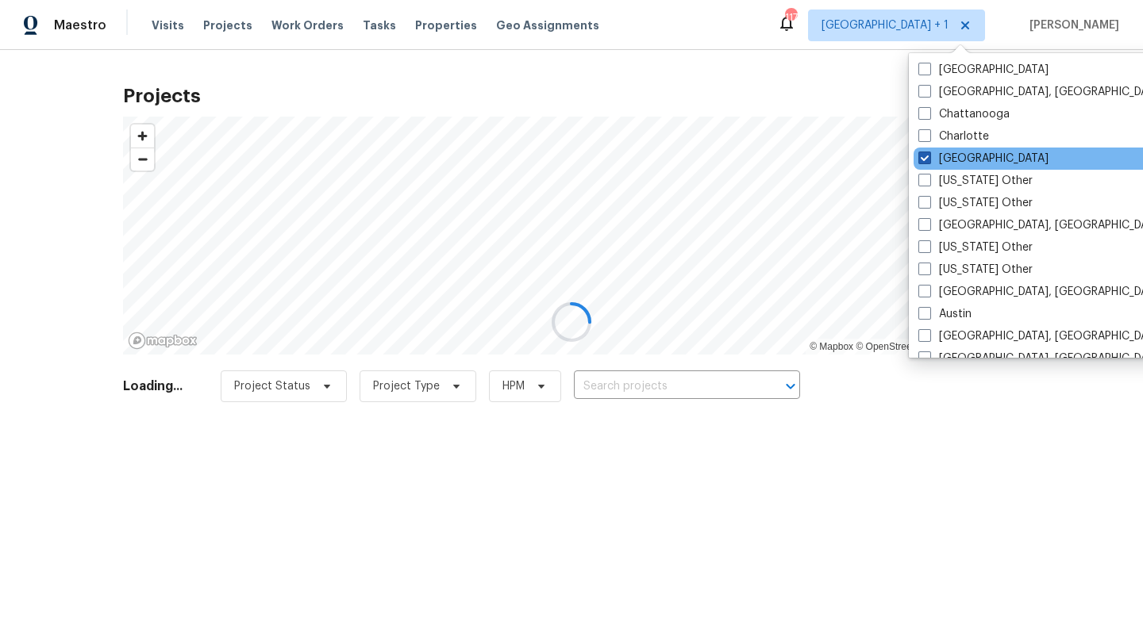
click at [939, 159] on label "[GEOGRAPHIC_DATA]" at bounding box center [983, 159] width 130 height 16
click at [928, 159] on input "[GEOGRAPHIC_DATA]" at bounding box center [923, 156] width 10 height 10
checkbox input "false"
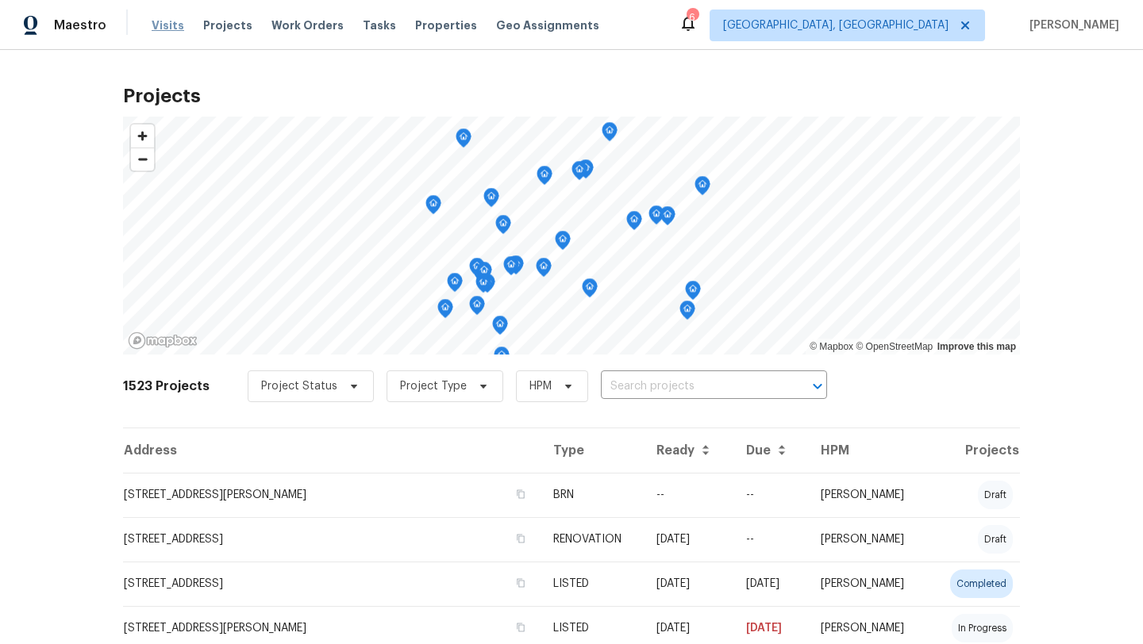
click at [164, 26] on span "Visits" at bounding box center [168, 25] width 33 height 16
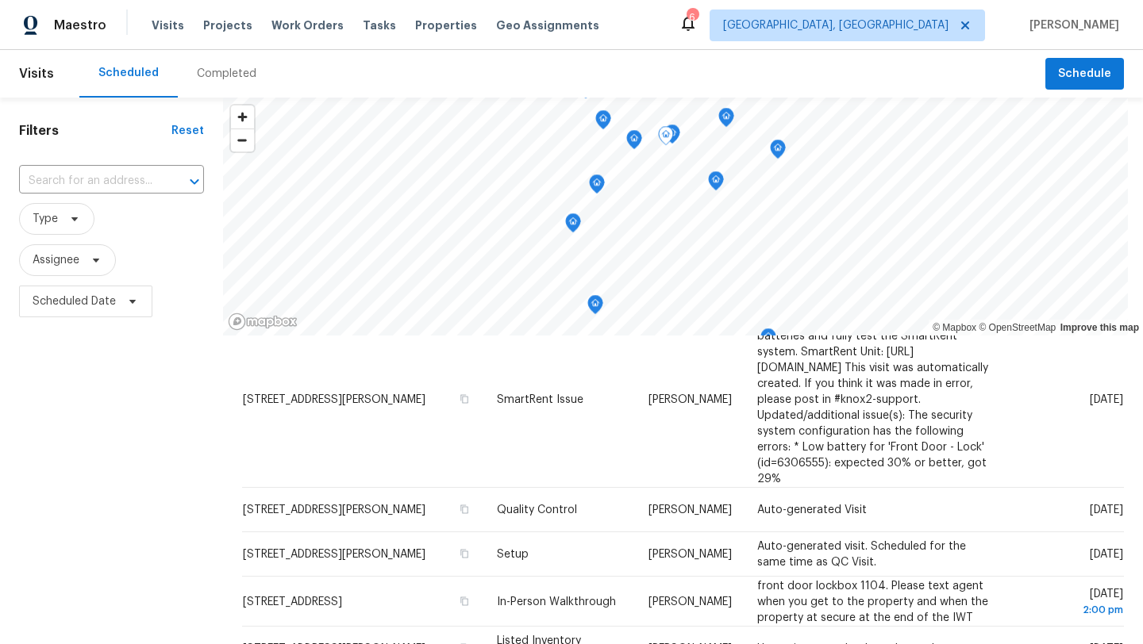
scroll to position [340, 0]
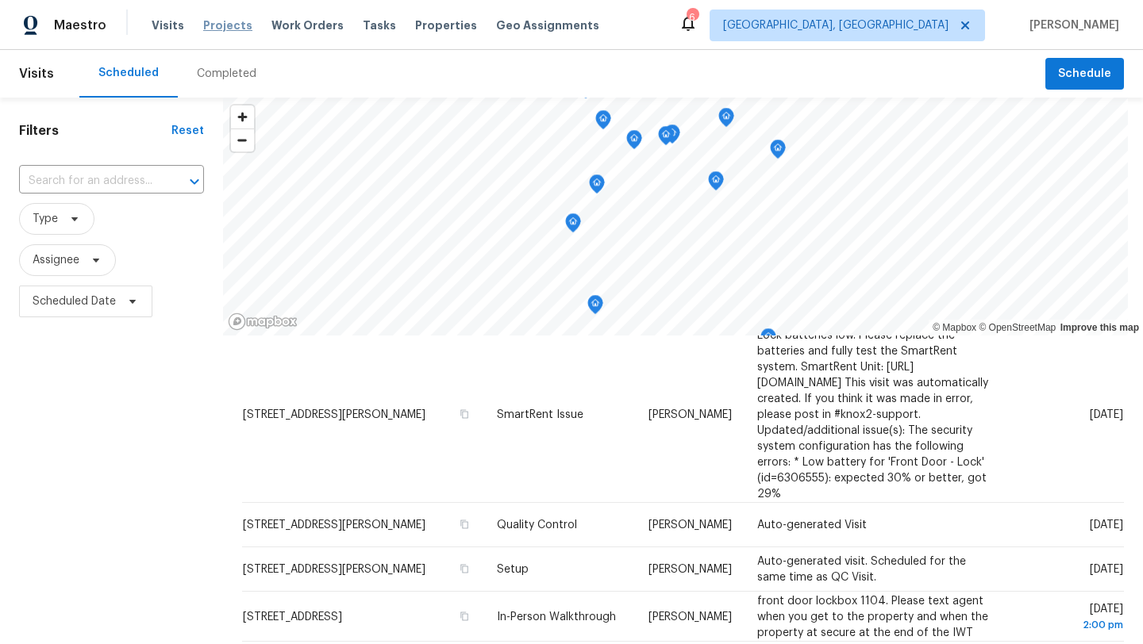
click at [229, 29] on span "Projects" at bounding box center [227, 25] width 49 height 16
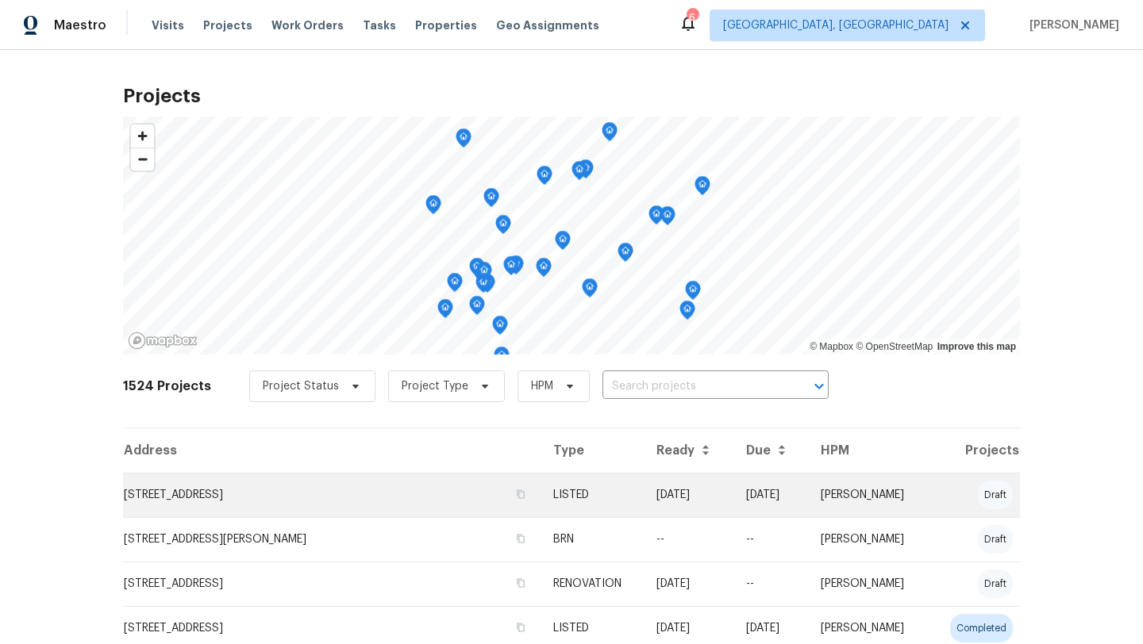
click at [243, 496] on td "10820 Lakehurst Ct, Cincinnati, OH 45242" at bounding box center [331, 495] width 417 height 44
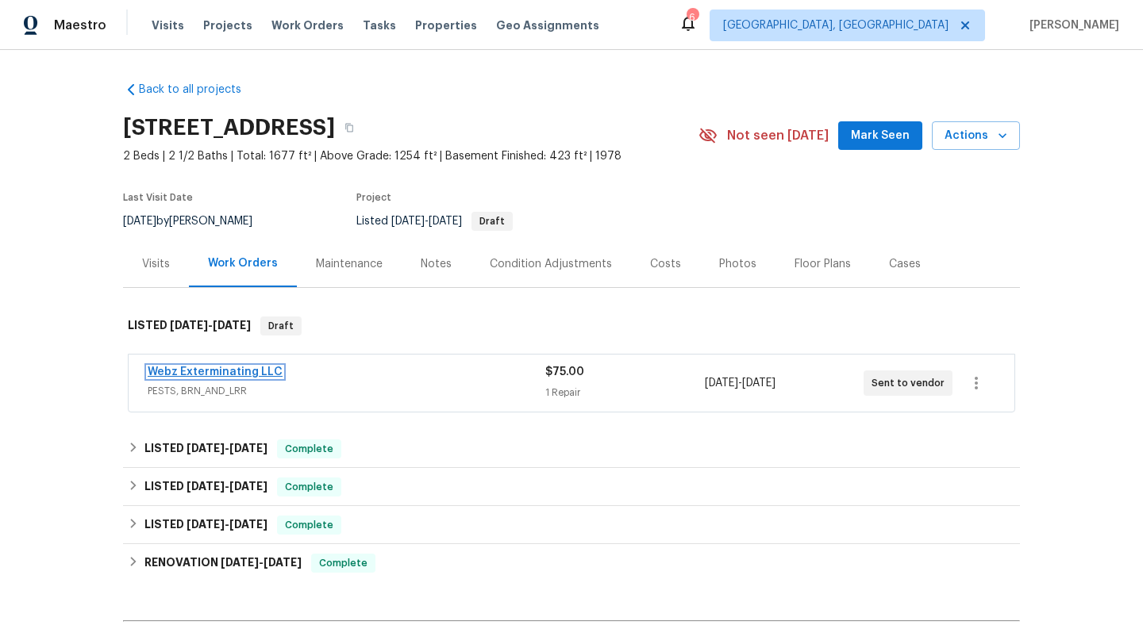
click at [228, 370] on link "Webz Exterminating LLC" at bounding box center [215, 372] width 135 height 11
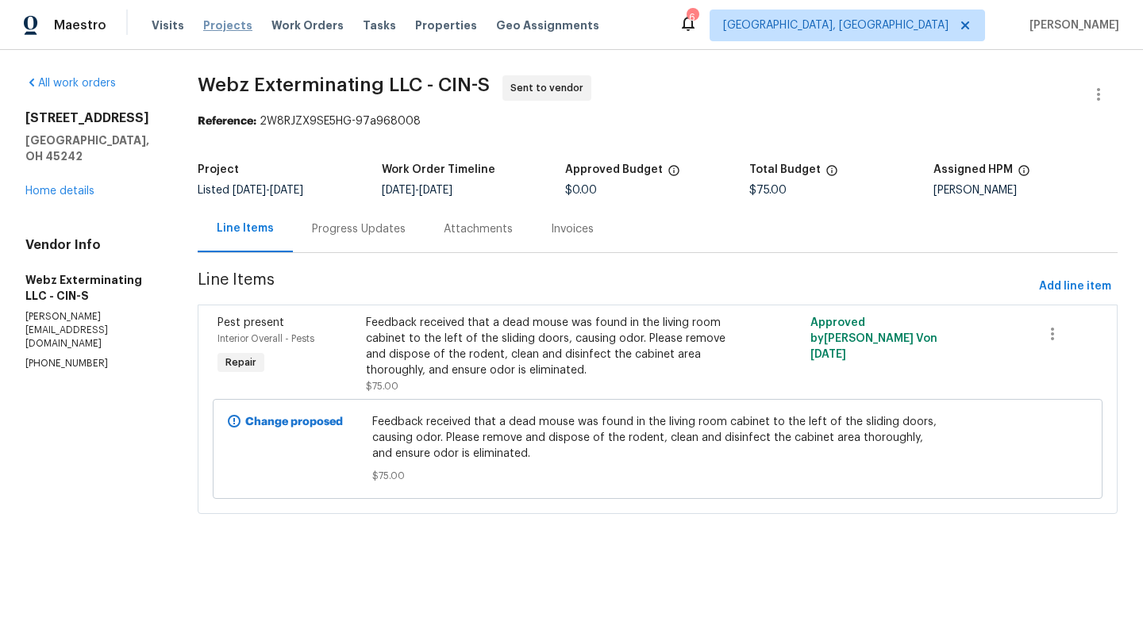
click at [214, 22] on span "Projects" at bounding box center [227, 25] width 49 height 16
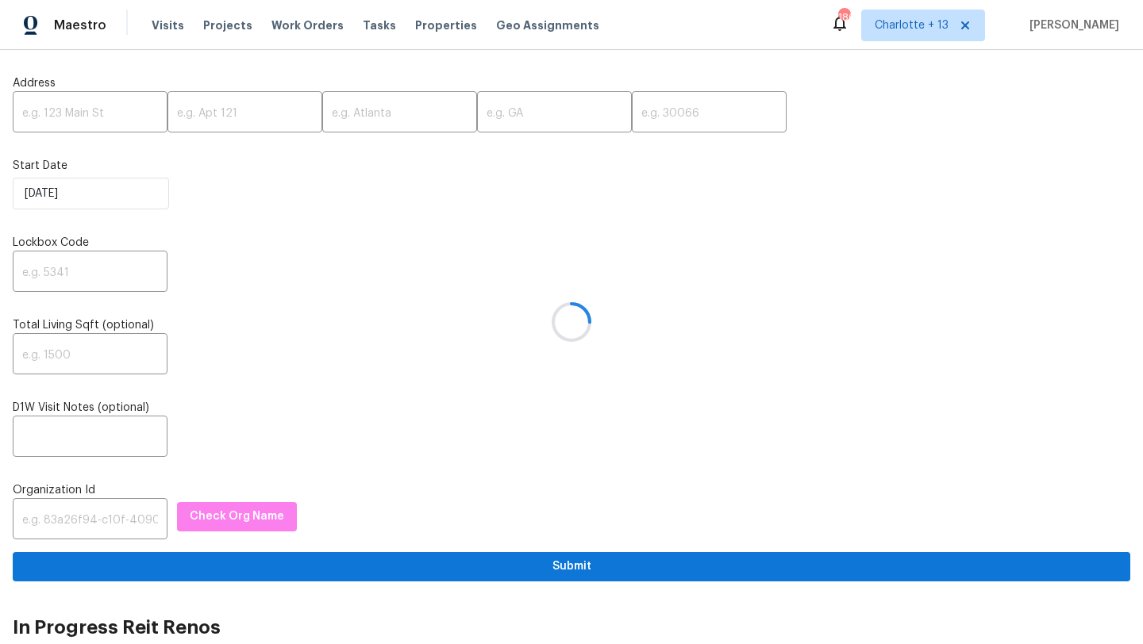
click at [103, 116] on div at bounding box center [571, 322] width 1143 height 644
click at [76, 108] on div at bounding box center [571, 322] width 1143 height 644
click at [59, 117] on input "text" at bounding box center [90, 113] width 155 height 37
paste input "[STREET_ADDRESS]"
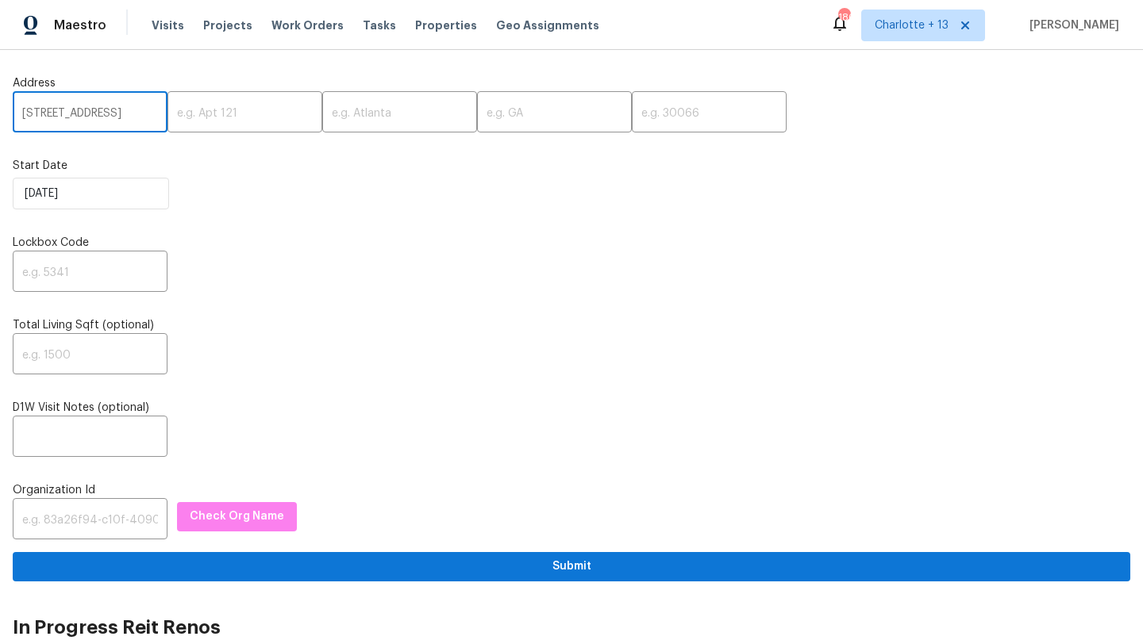
click at [125, 112] on input "[STREET_ADDRESS]" at bounding box center [90, 113] width 155 height 37
type input "[STREET_ADDRESS]"
click at [632, 115] on input "text" at bounding box center [709, 113] width 155 height 37
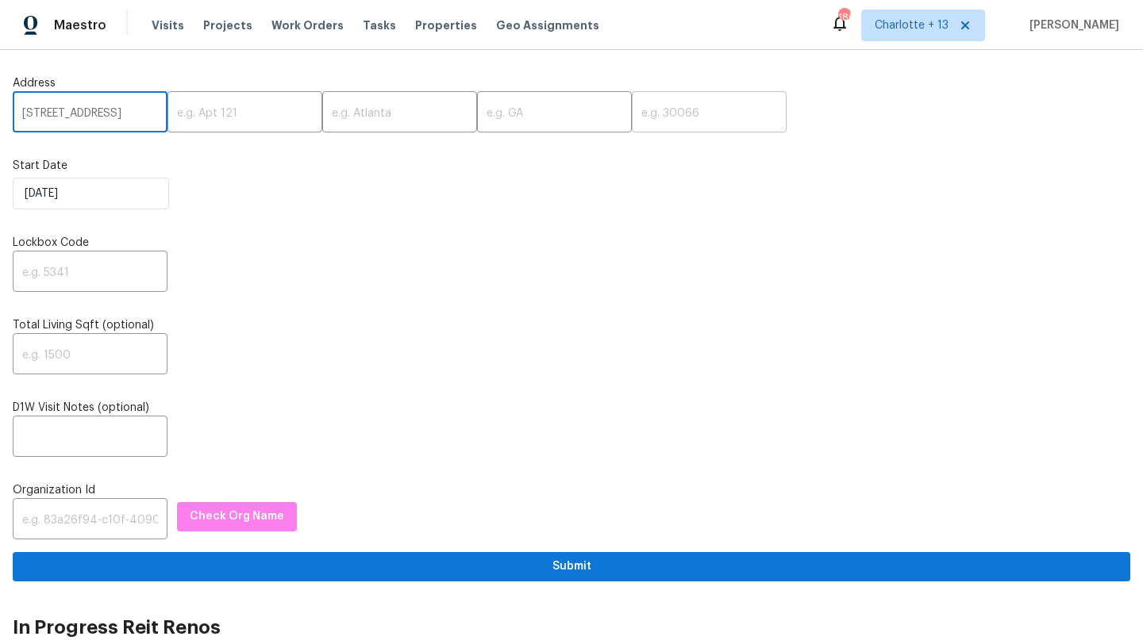
scroll to position [0, 0]
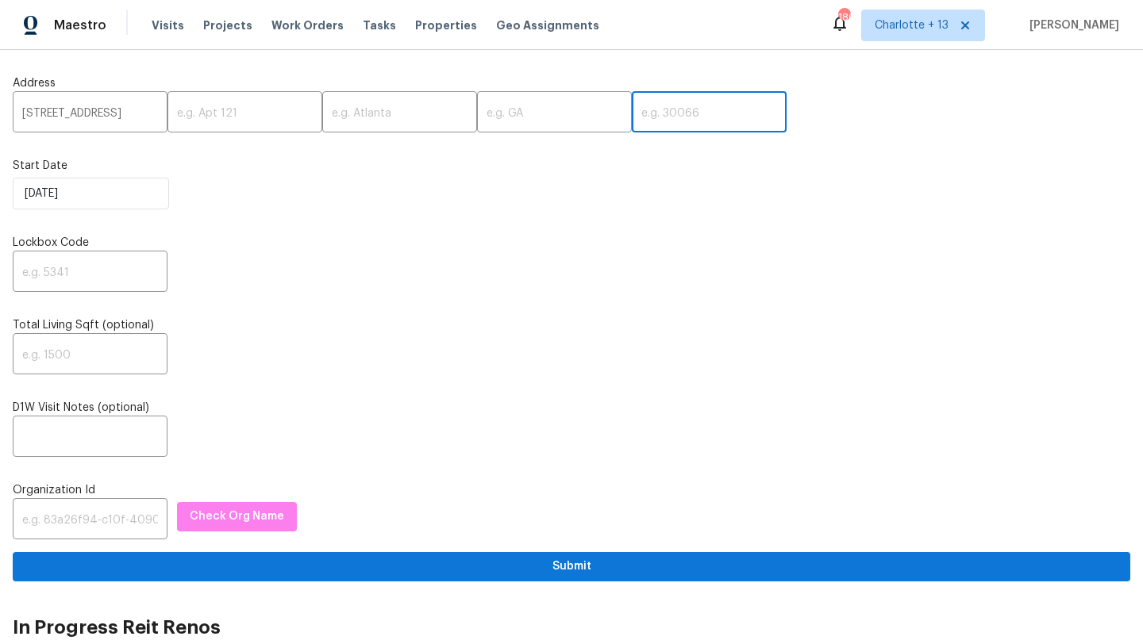
paste input "77033"
type input "77033"
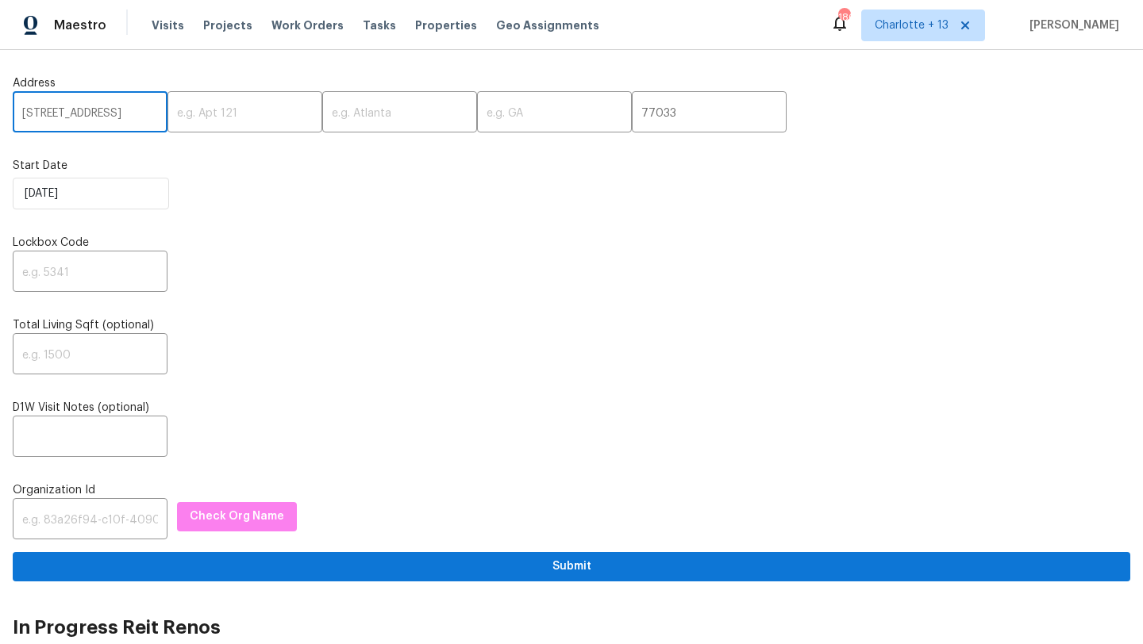
click at [124, 116] on input "[STREET_ADDRESS]" at bounding box center [90, 113] width 155 height 37
type input "[STREET_ADDRESS]"
click at [322, 118] on input "text" at bounding box center [399, 113] width 155 height 37
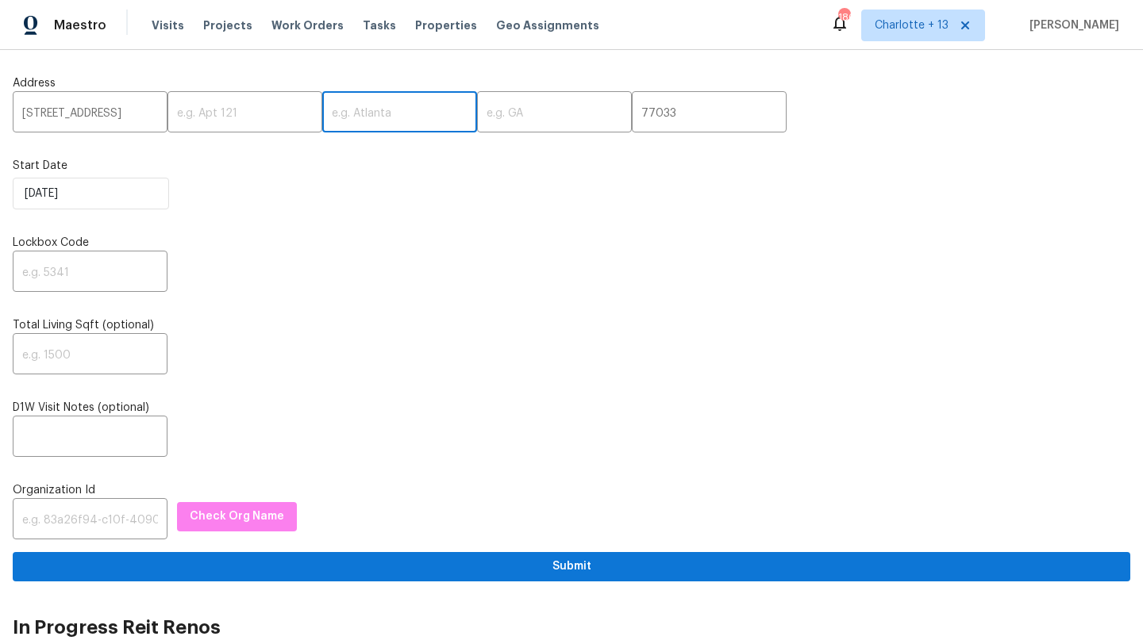
paste input "[GEOGRAPHIC_DATA]"
type input "[GEOGRAPHIC_DATA]"
click at [120, 117] on input "[STREET_ADDRESS]" at bounding box center [90, 113] width 155 height 37
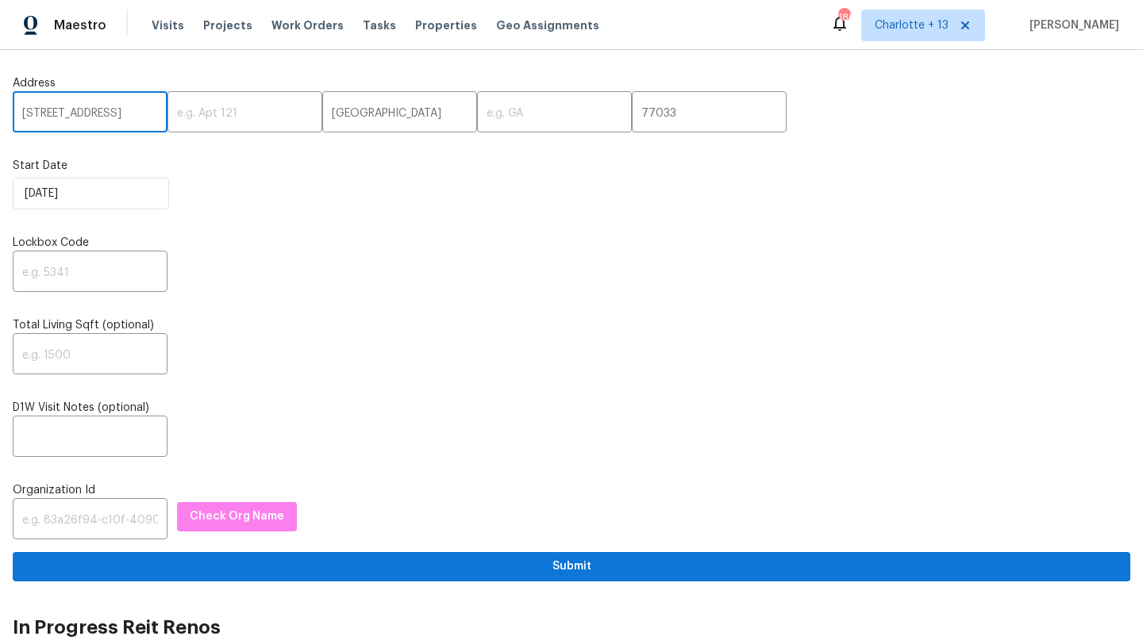
click at [120, 117] on input "[STREET_ADDRESS]" at bounding box center [90, 113] width 155 height 37
type input "[STREET_ADDRESS],"
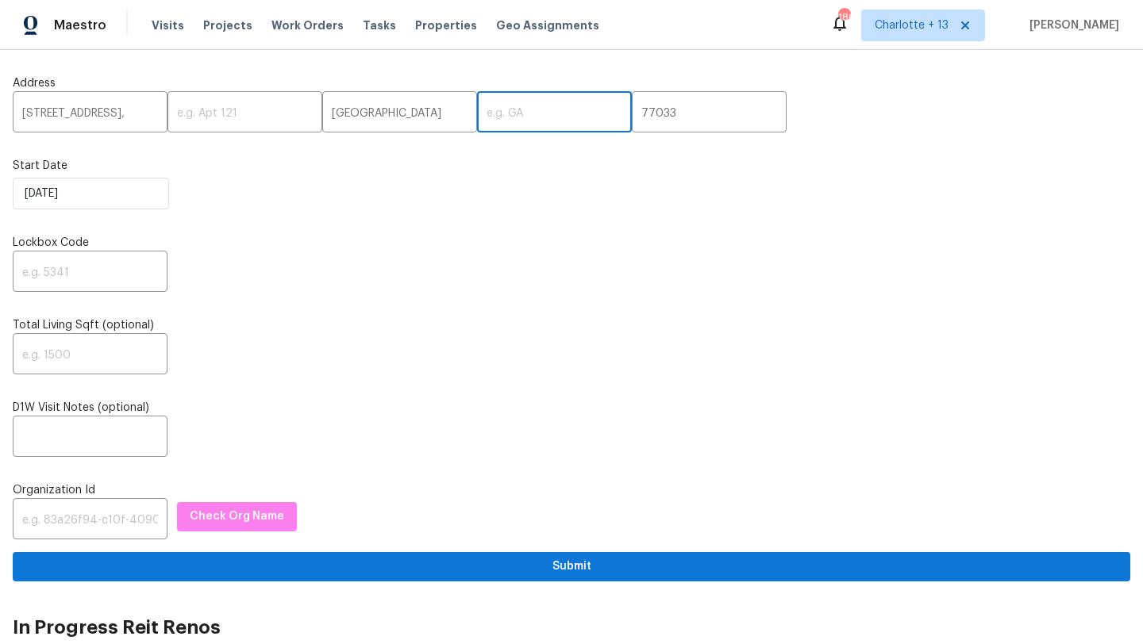
click at [477, 122] on input "text" at bounding box center [554, 113] width 155 height 37
paste input "[GEOGRAPHIC_DATA]"
type input "[GEOGRAPHIC_DATA]"
click at [131, 114] on input "[STREET_ADDRESS]," at bounding box center [90, 113] width 155 height 37
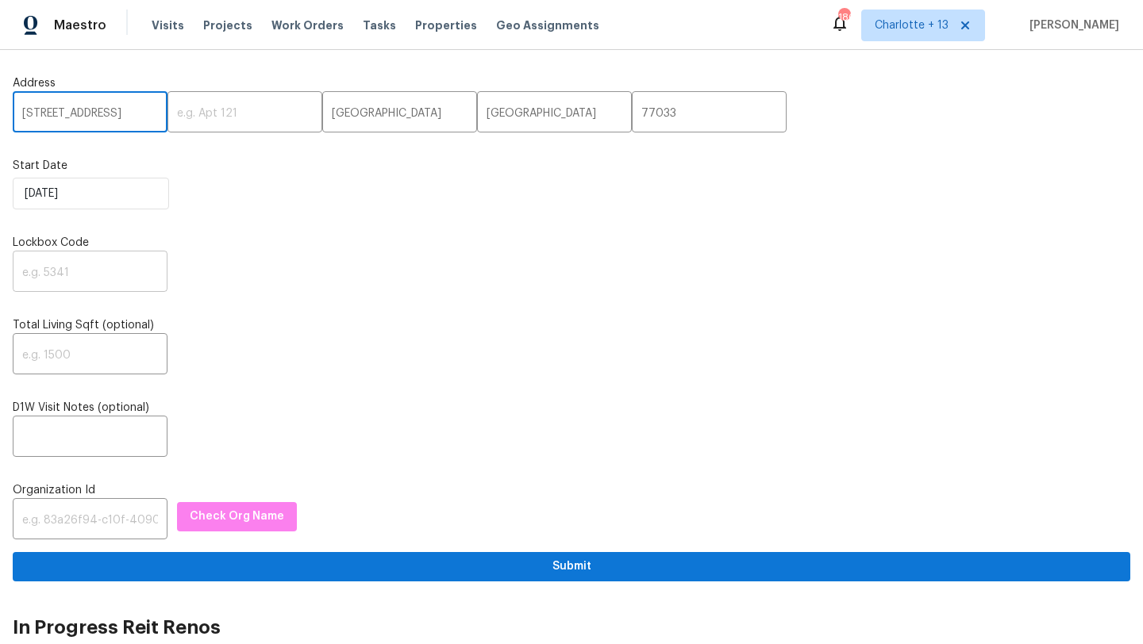
type input "[STREET_ADDRESS]"
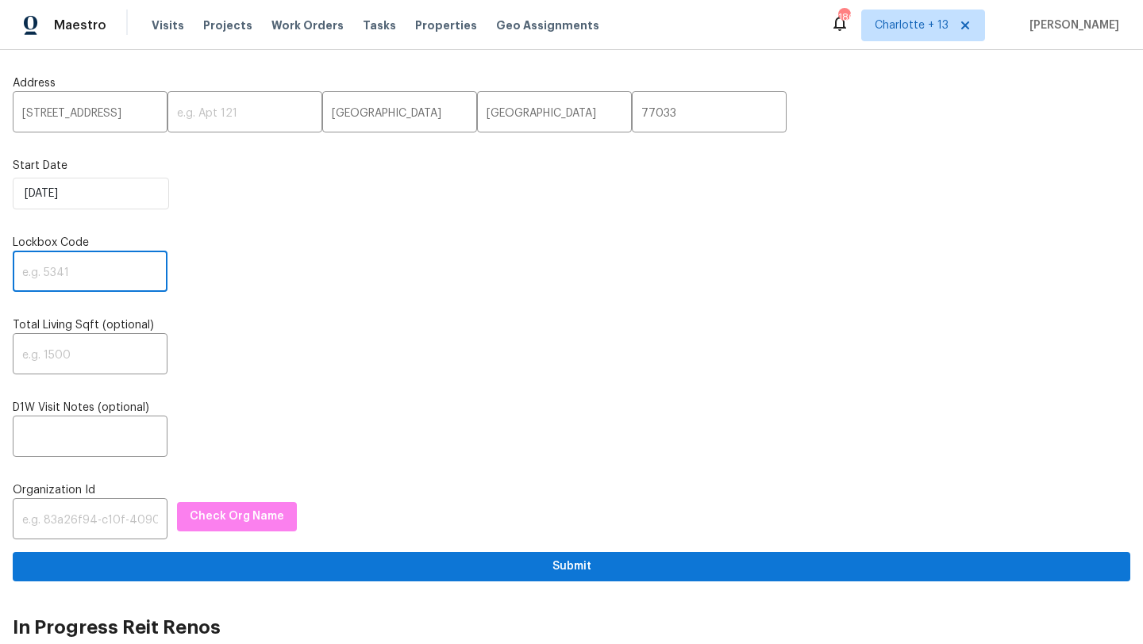
click at [64, 257] on input "text" at bounding box center [90, 273] width 155 height 37
click at [77, 271] on input "text" at bounding box center [90, 273] width 155 height 37
paste input "2963"
type input "2963"
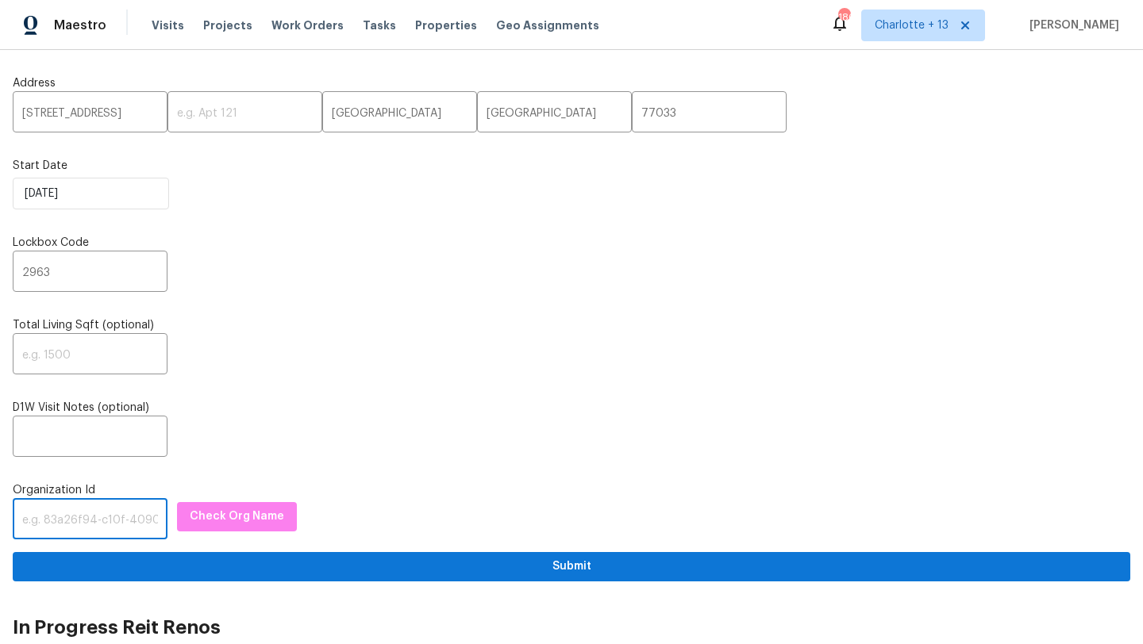
click at [72, 513] on input "text" at bounding box center [90, 520] width 155 height 37
click at [75, 513] on input "text" at bounding box center [90, 520] width 155 height 37
paste input "1349d153-b359-4f9b-b4dd-758ff939cc37"
type input "1349d153-b359-4f9b-b4dd-758ff939cc37"
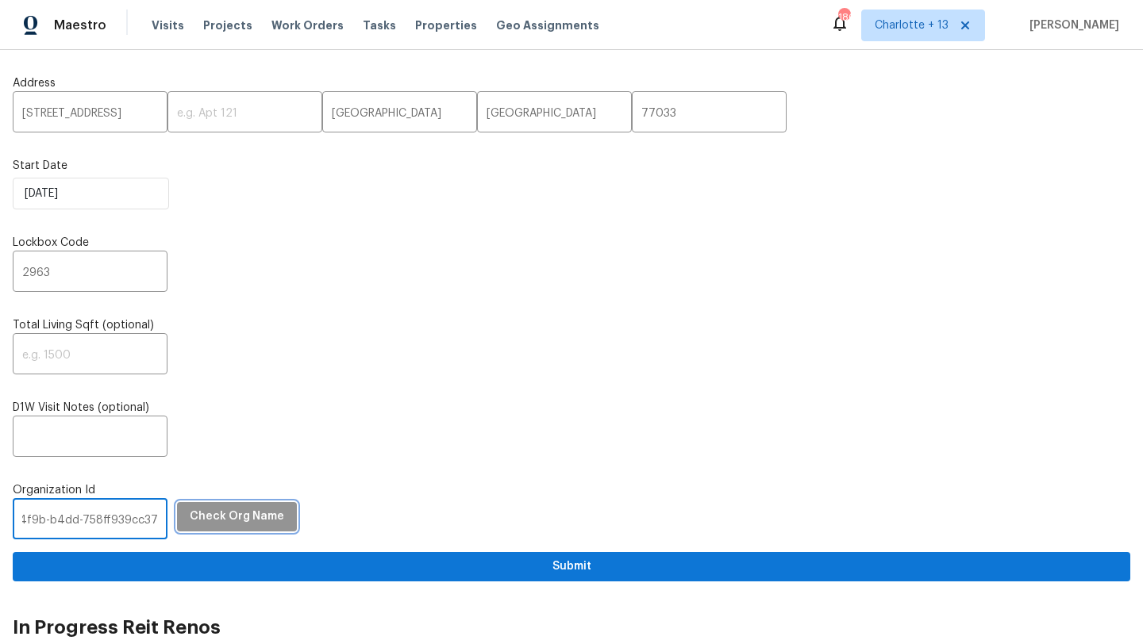
scroll to position [0, 0]
click at [237, 513] on span "Check Org Name" at bounding box center [237, 517] width 94 height 20
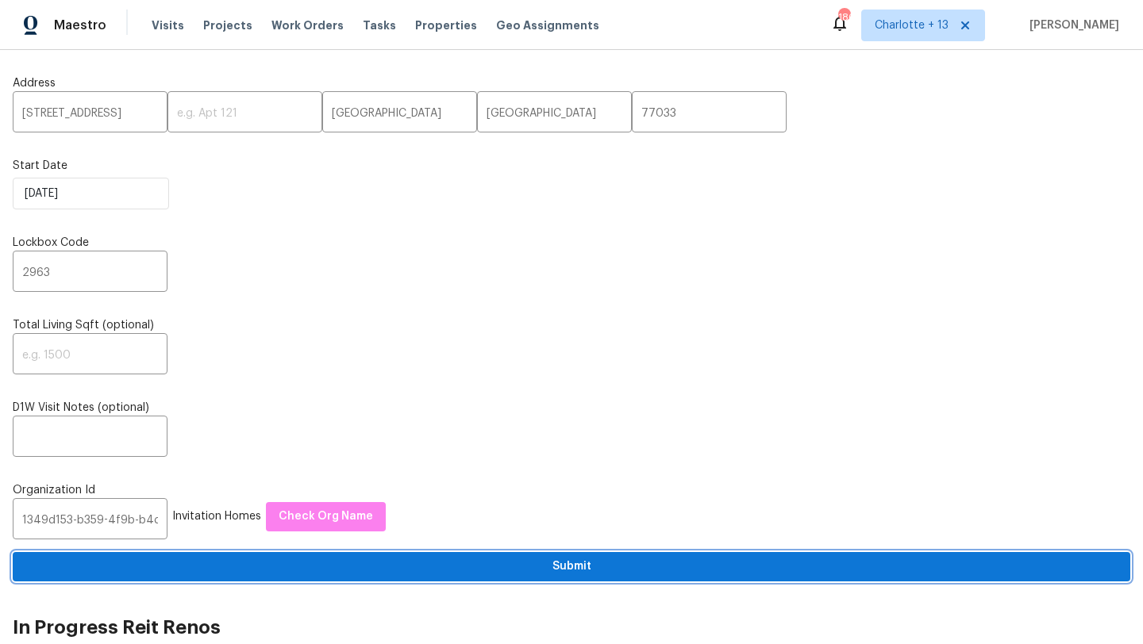
click at [417, 567] on span "Submit" at bounding box center [571, 567] width 1092 height 20
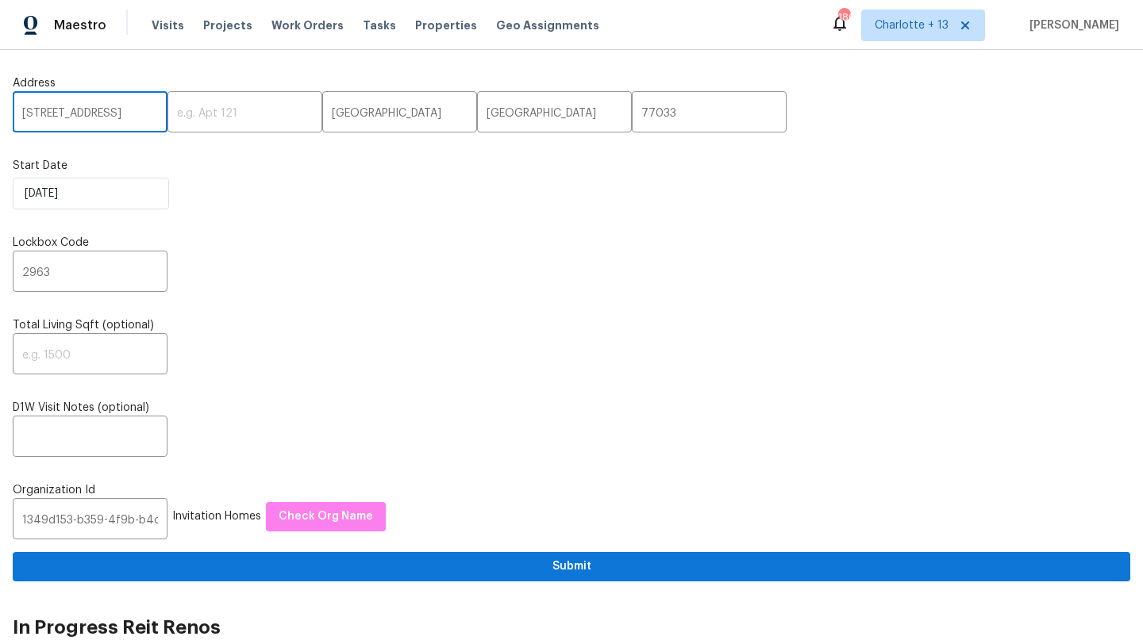
drag, startPoint x: 20, startPoint y: 113, endPoint x: 116, endPoint y: 119, distance: 96.2
click at [116, 119] on input "[STREET_ADDRESS]" at bounding box center [90, 113] width 155 height 37
click at [945, 35] on span "Charlotte + 13" at bounding box center [923, 26] width 124 height 32
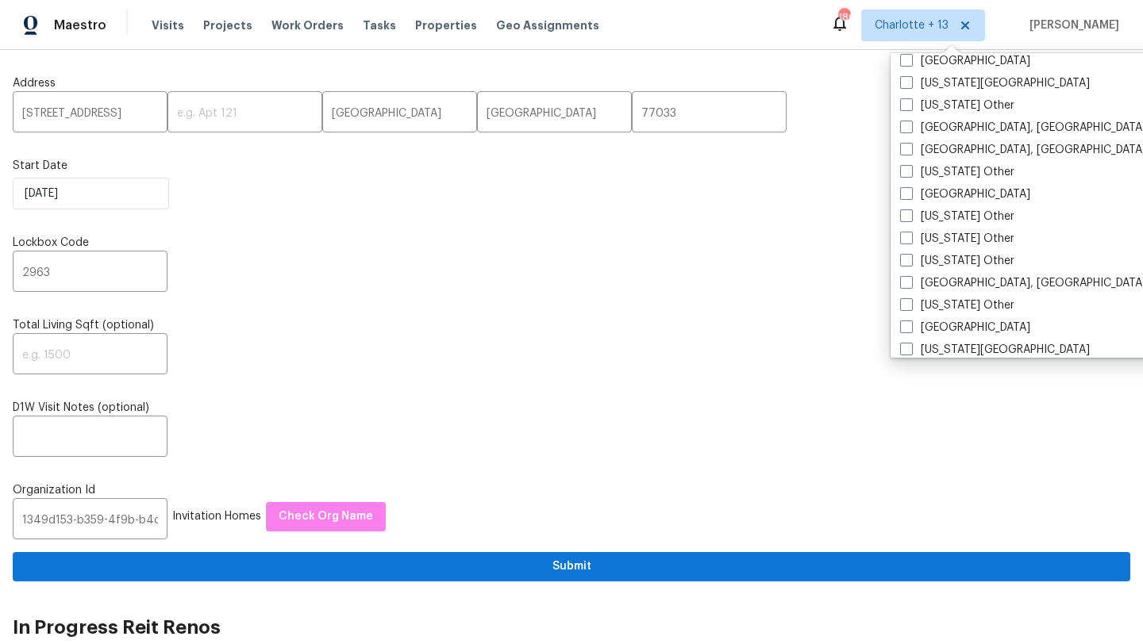
scroll to position [904, 0]
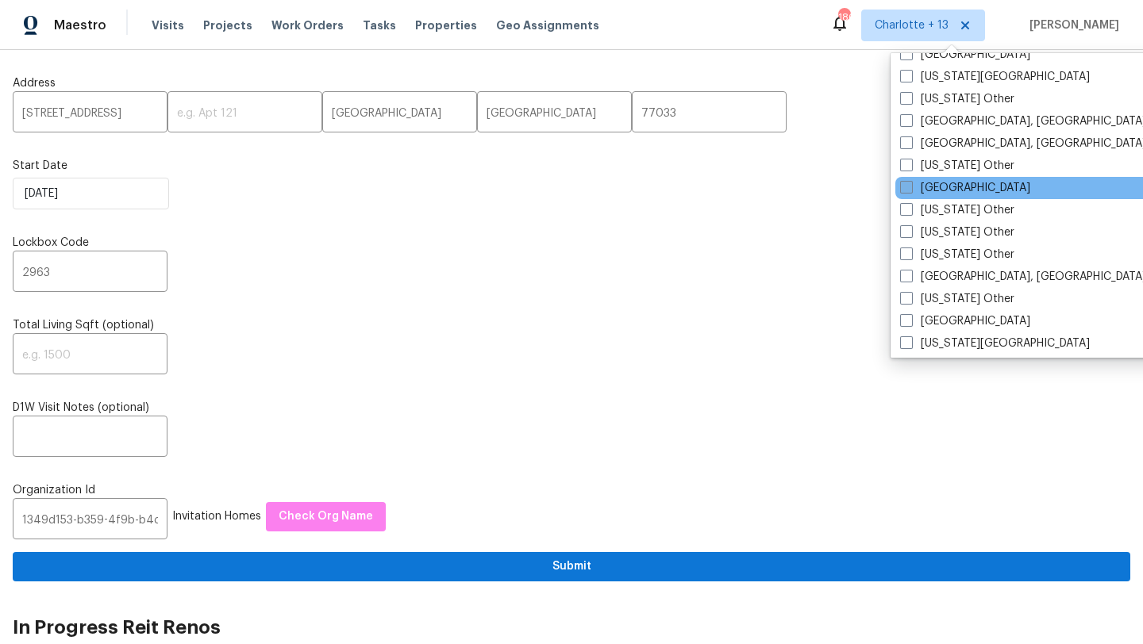
click at [950, 186] on label "[GEOGRAPHIC_DATA]" at bounding box center [965, 188] width 130 height 16
click at [910, 186] on input "[GEOGRAPHIC_DATA]" at bounding box center [905, 185] width 10 height 10
checkbox input "true"
click at [163, 26] on span "Visits" at bounding box center [168, 25] width 33 height 16
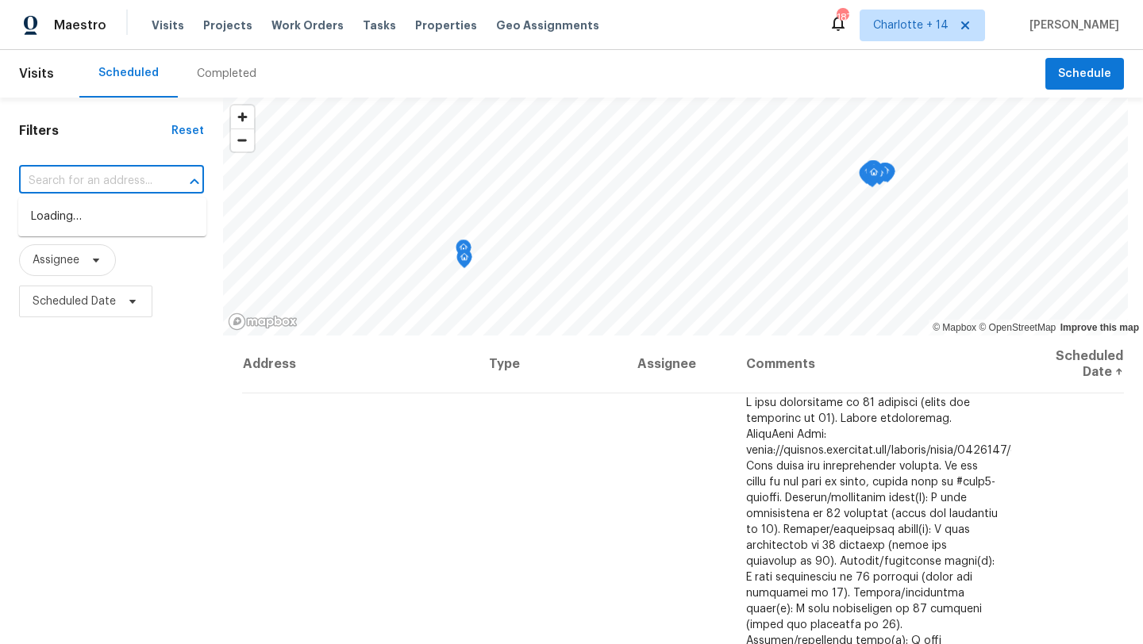
click at [79, 179] on input "text" at bounding box center [89, 181] width 140 height 25
paste input "[STREET_ADDRESS]"
type input "[STREET_ADDRESS]"
click at [79, 220] on li "[STREET_ADDRESS]" at bounding box center [112, 217] width 188 height 26
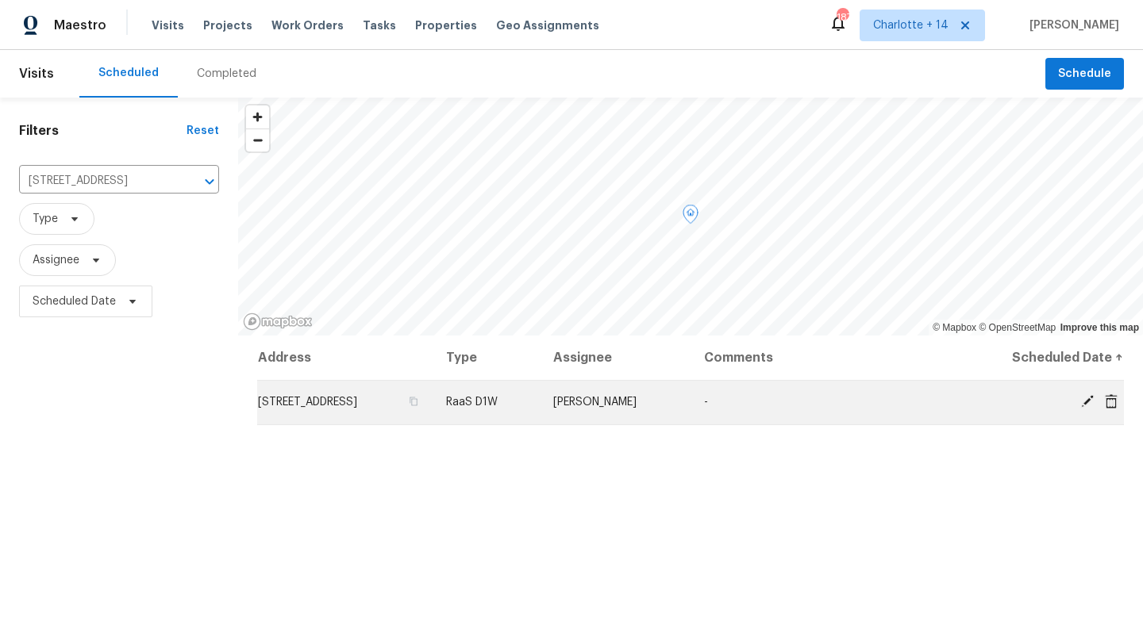
click at [1108, 405] on icon at bounding box center [1110, 401] width 13 height 14
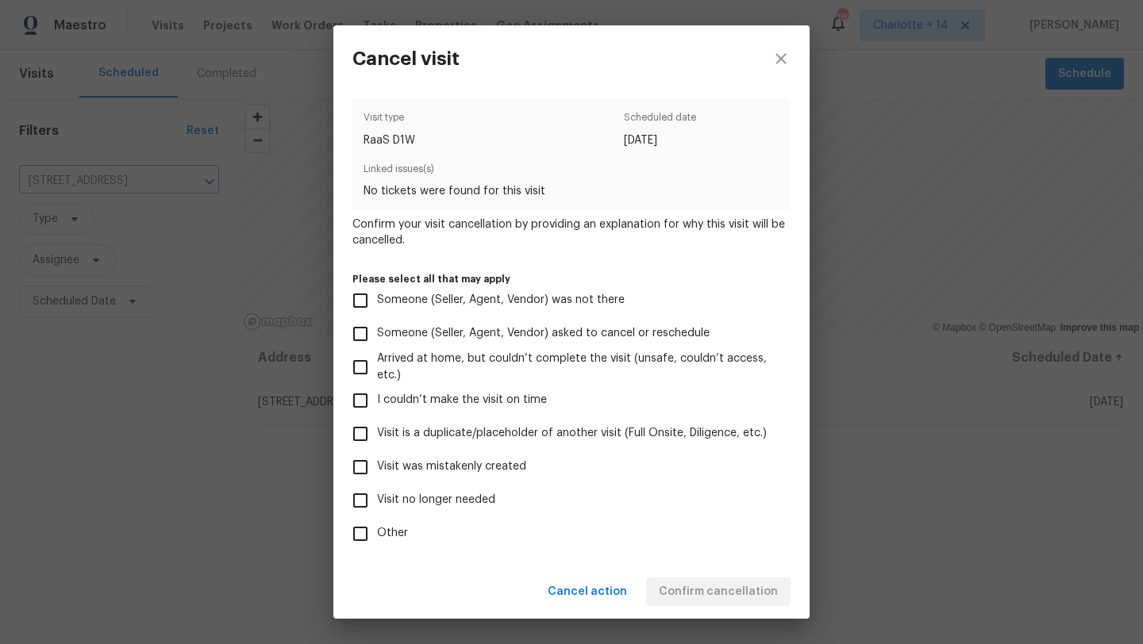
click at [409, 461] on span "Visit was mistakenly created" at bounding box center [451, 467] width 149 height 17
click at [377, 461] on input "Visit was mistakenly created" at bounding box center [360, 467] width 33 height 33
checkbox input "true"
click at [702, 584] on span "Confirm cancellation" at bounding box center [718, 592] width 119 height 20
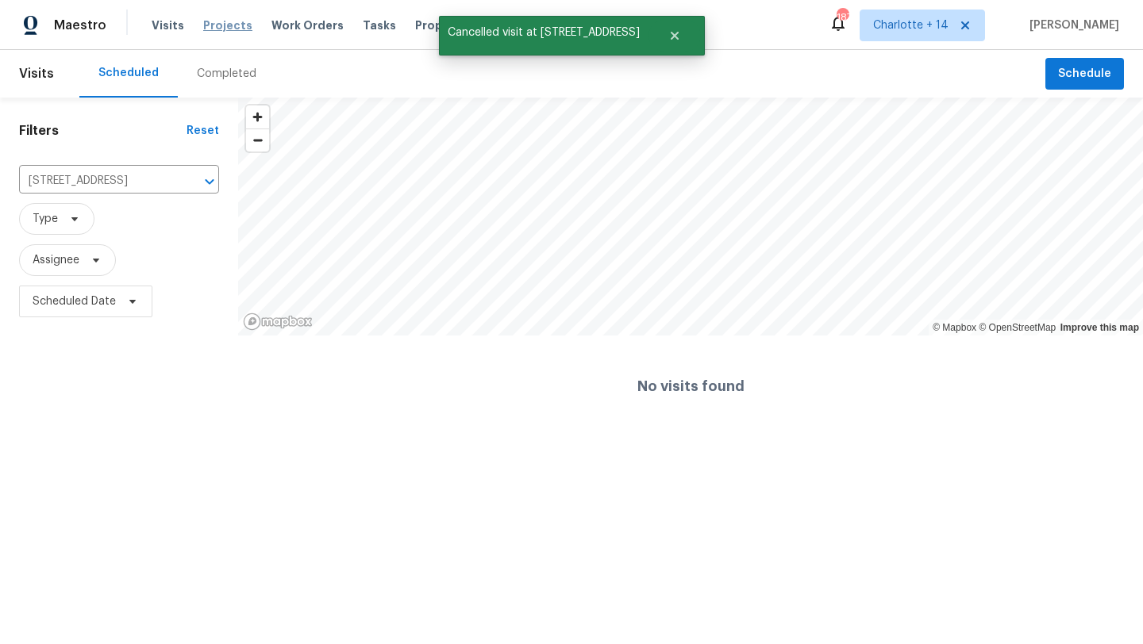
click at [205, 25] on span "Projects" at bounding box center [227, 25] width 49 height 16
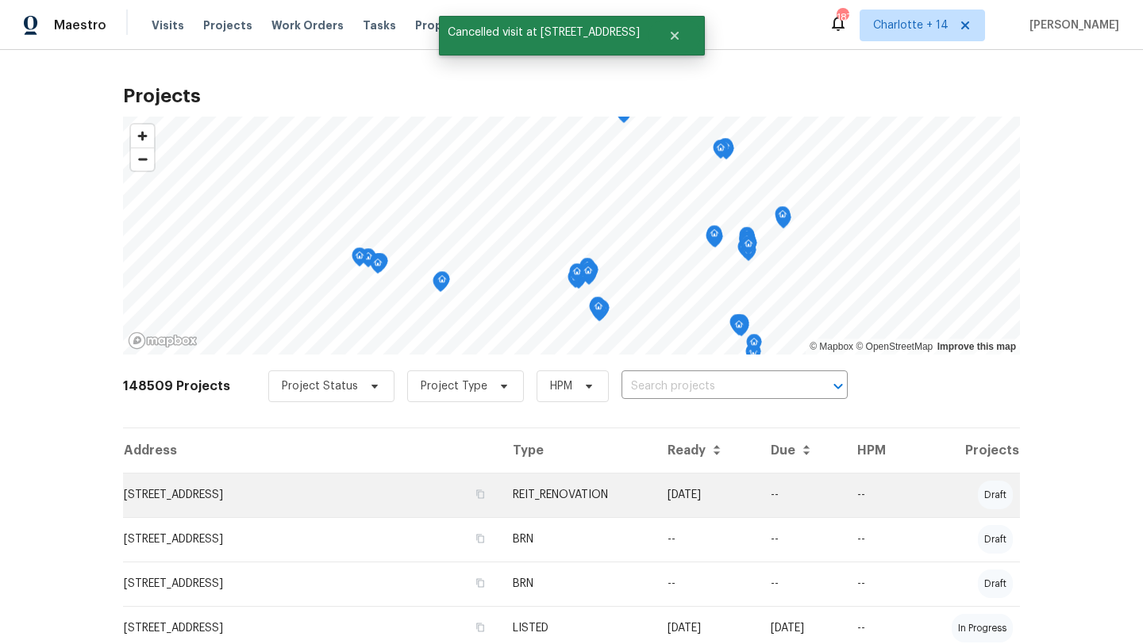
click at [298, 497] on td "[STREET_ADDRESS]" at bounding box center [311, 495] width 377 height 44
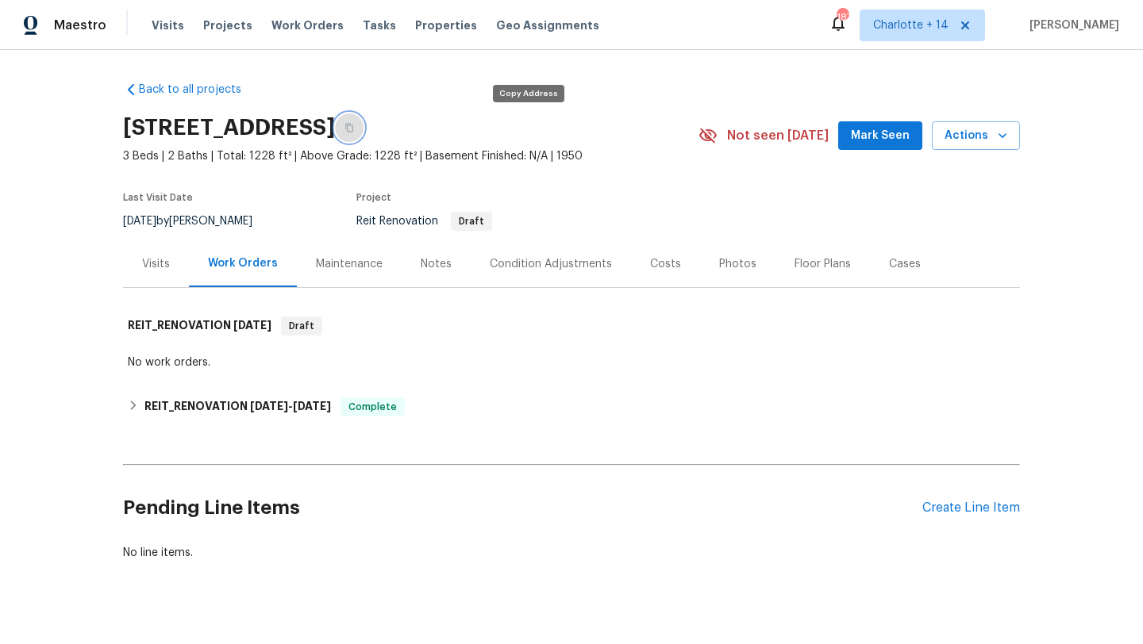
click at [353, 132] on icon "button" at bounding box center [349, 128] width 8 height 9
click at [210, 20] on span "Projects" at bounding box center [227, 25] width 49 height 16
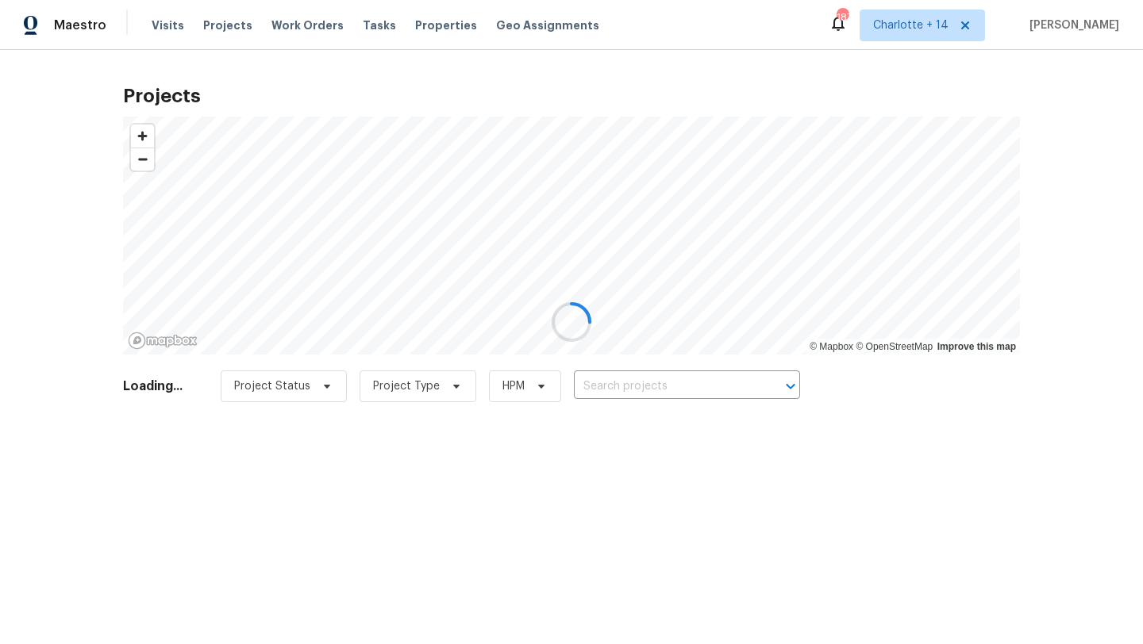
click at [947, 33] on div at bounding box center [571, 322] width 1143 height 644
